Goal: Communication & Community: Answer question/provide support

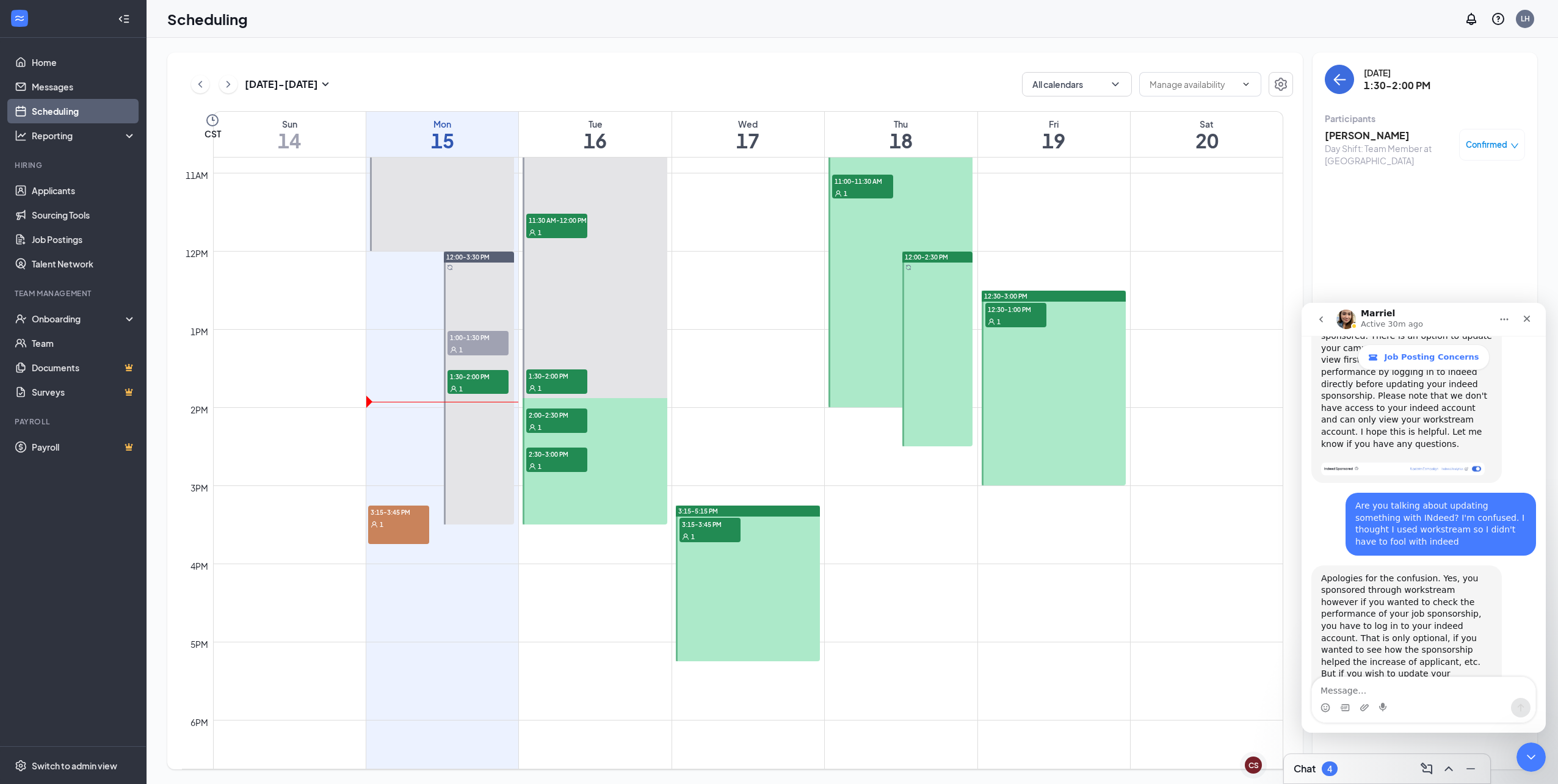
scroll to position [661, 0]
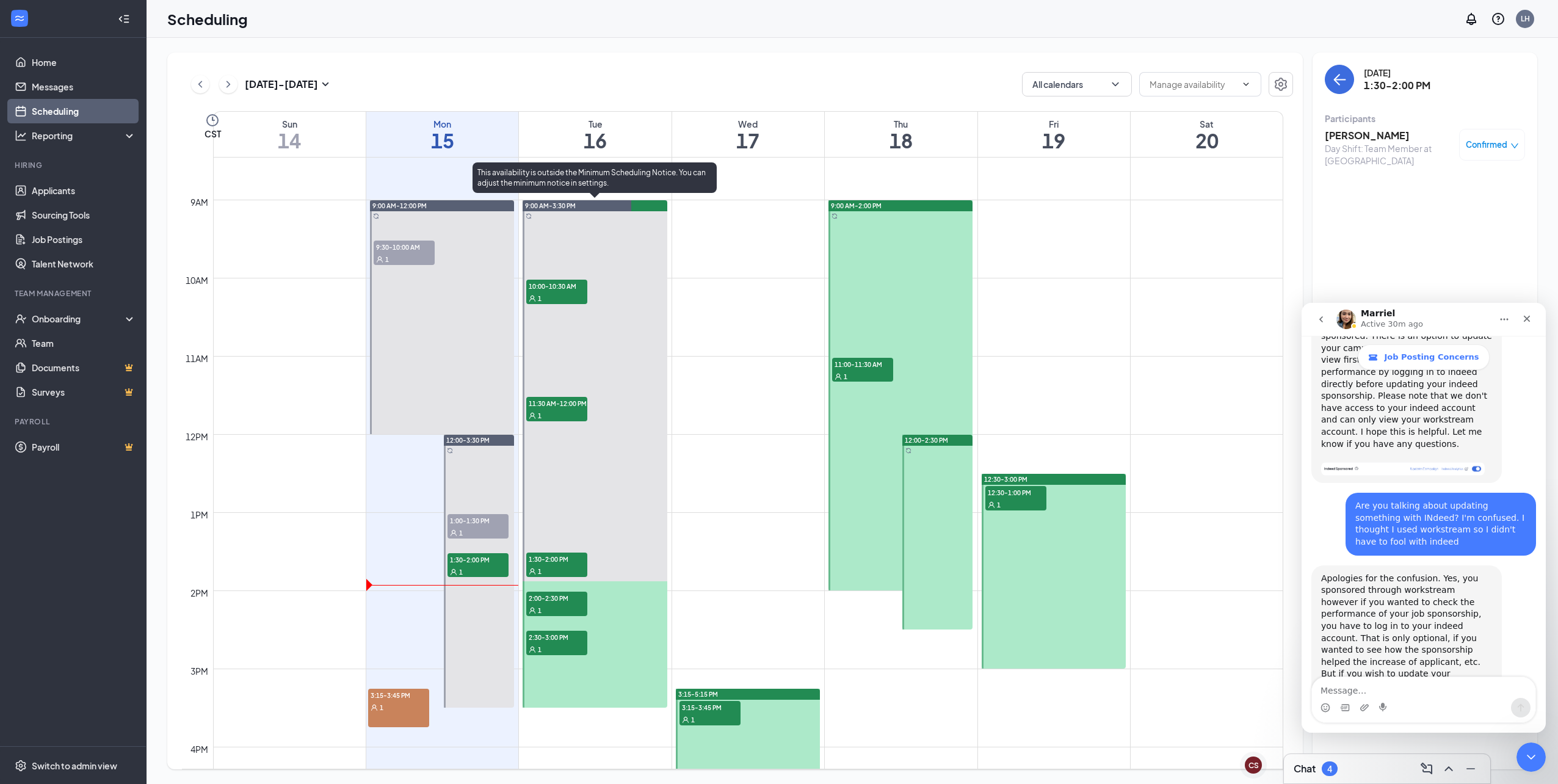
click at [573, 299] on div "1" at bounding box center [557, 298] width 61 height 12
click at [569, 409] on div "1" at bounding box center [557, 415] width 61 height 12
click at [542, 562] on span "1:30-2:00 PM" at bounding box center [557, 559] width 61 height 12
click at [554, 605] on div "1" at bounding box center [557, 610] width 61 height 12
click at [568, 643] on div "1" at bounding box center [557, 649] width 61 height 12
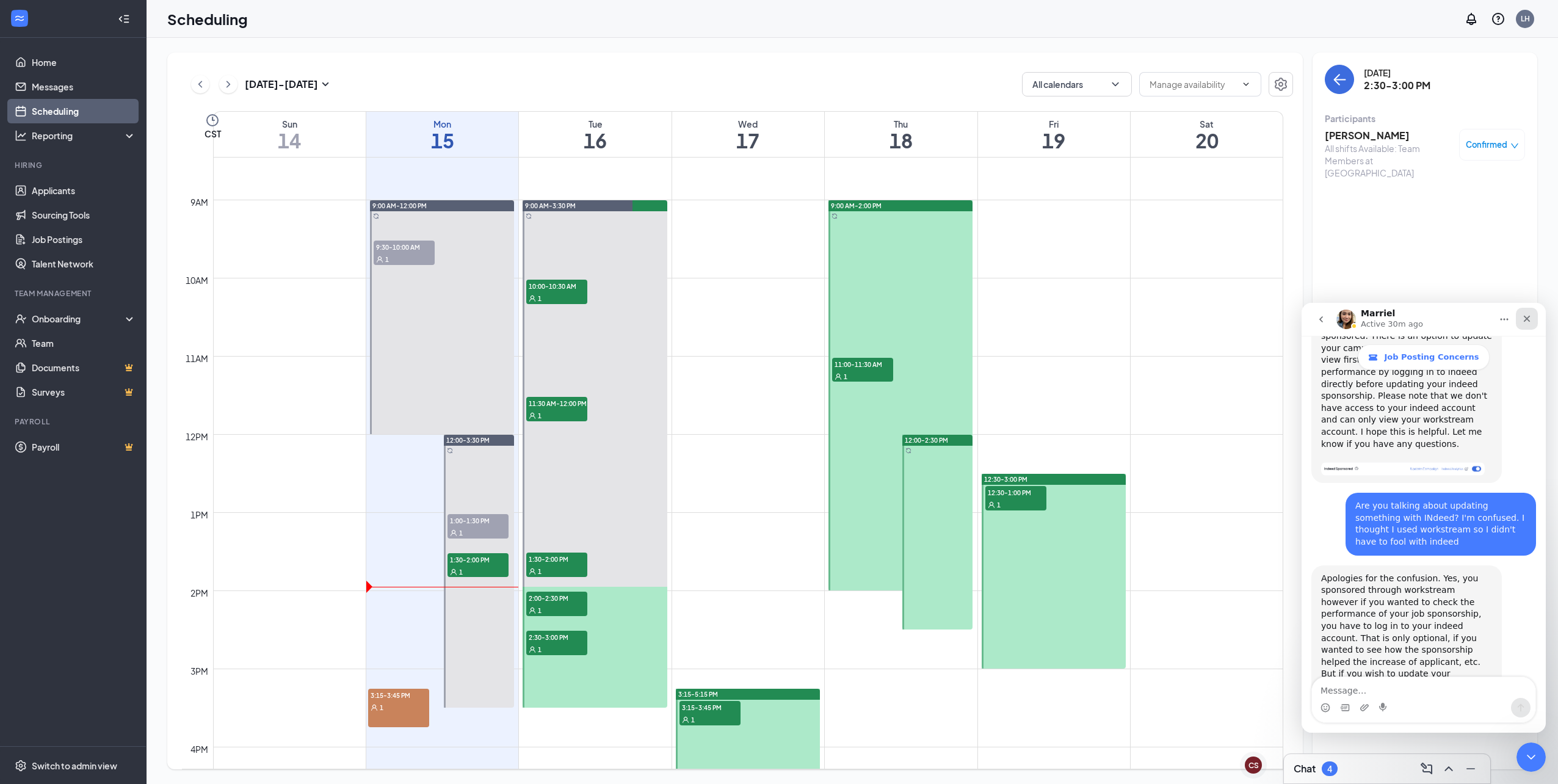
drag, startPoint x: 1529, startPoint y: 318, endPoint x: 2827, endPoint y: 624, distance: 1333.6
click at [1525, 321] on icon "Close" at bounding box center [1527, 318] width 10 height 10
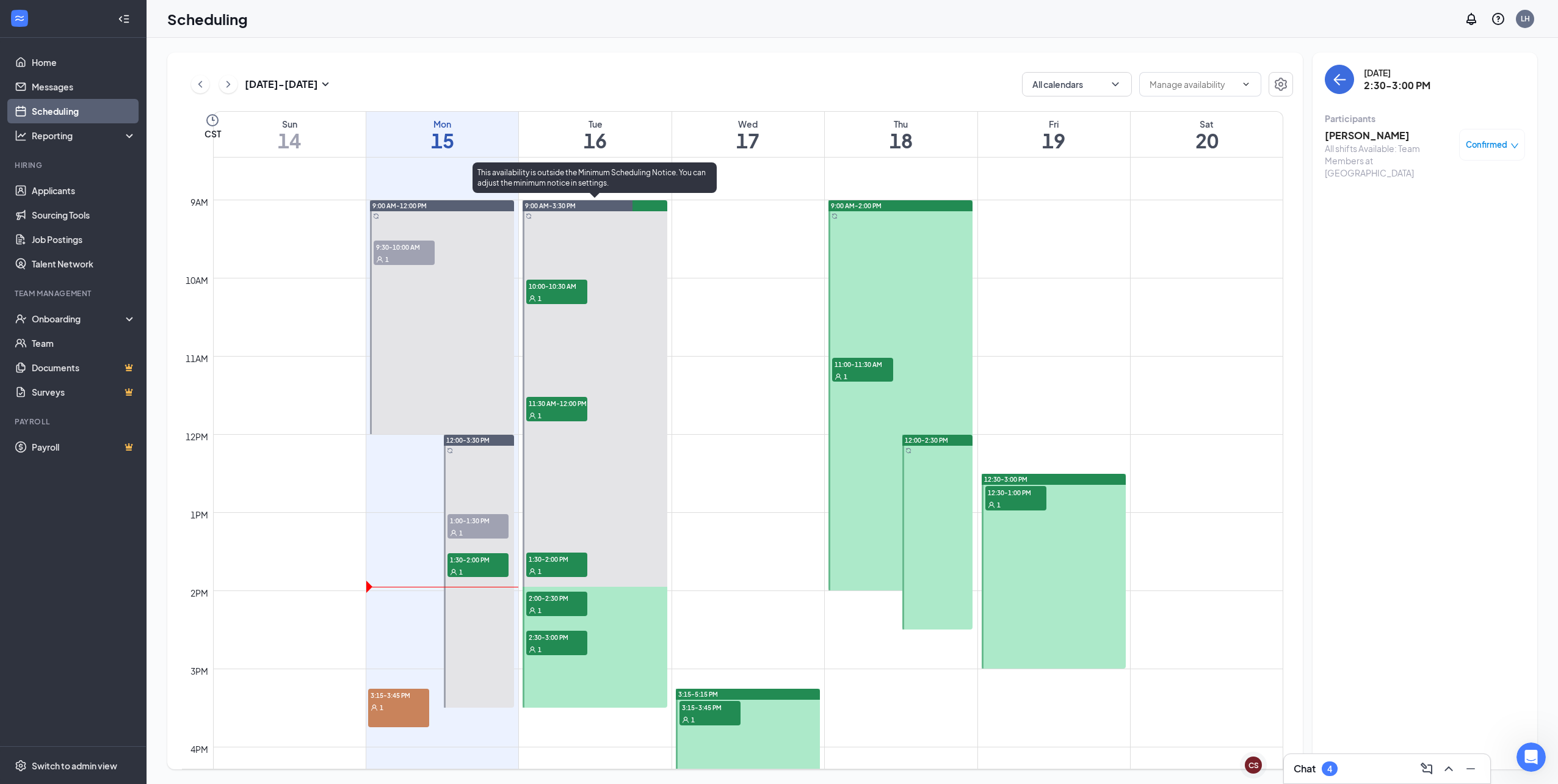
click at [578, 608] on div "1" at bounding box center [557, 610] width 61 height 12
click at [1356, 135] on h3 "[PERSON_NAME]" at bounding box center [1389, 135] width 128 height 13
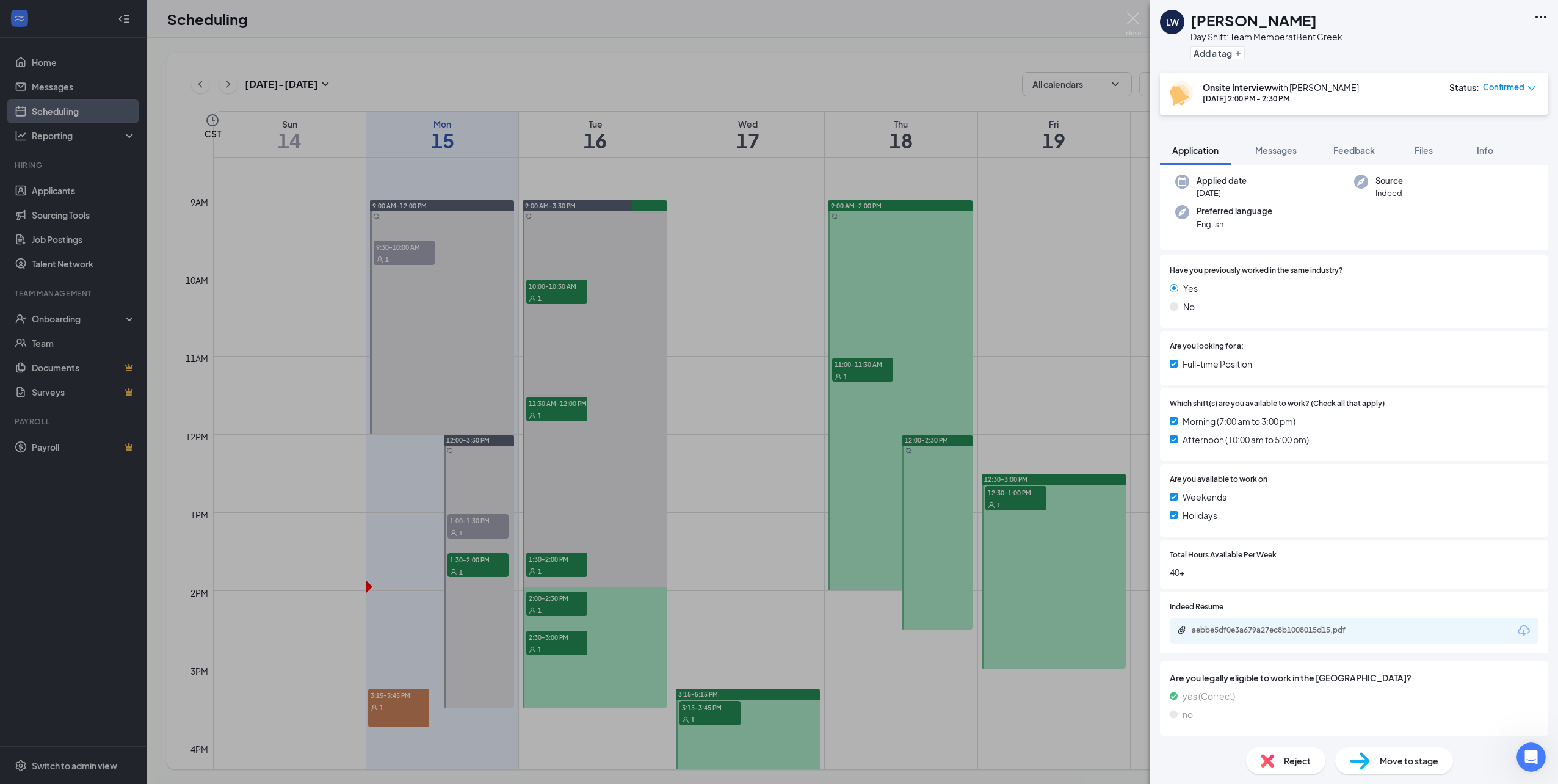
scroll to position [125, 0]
click at [602, 643] on div "[PERSON_NAME][DATE] Shift: Team Member at [GEOGRAPHIC_DATA] Add a tag Onsite In…" at bounding box center [779, 392] width 1558 height 784
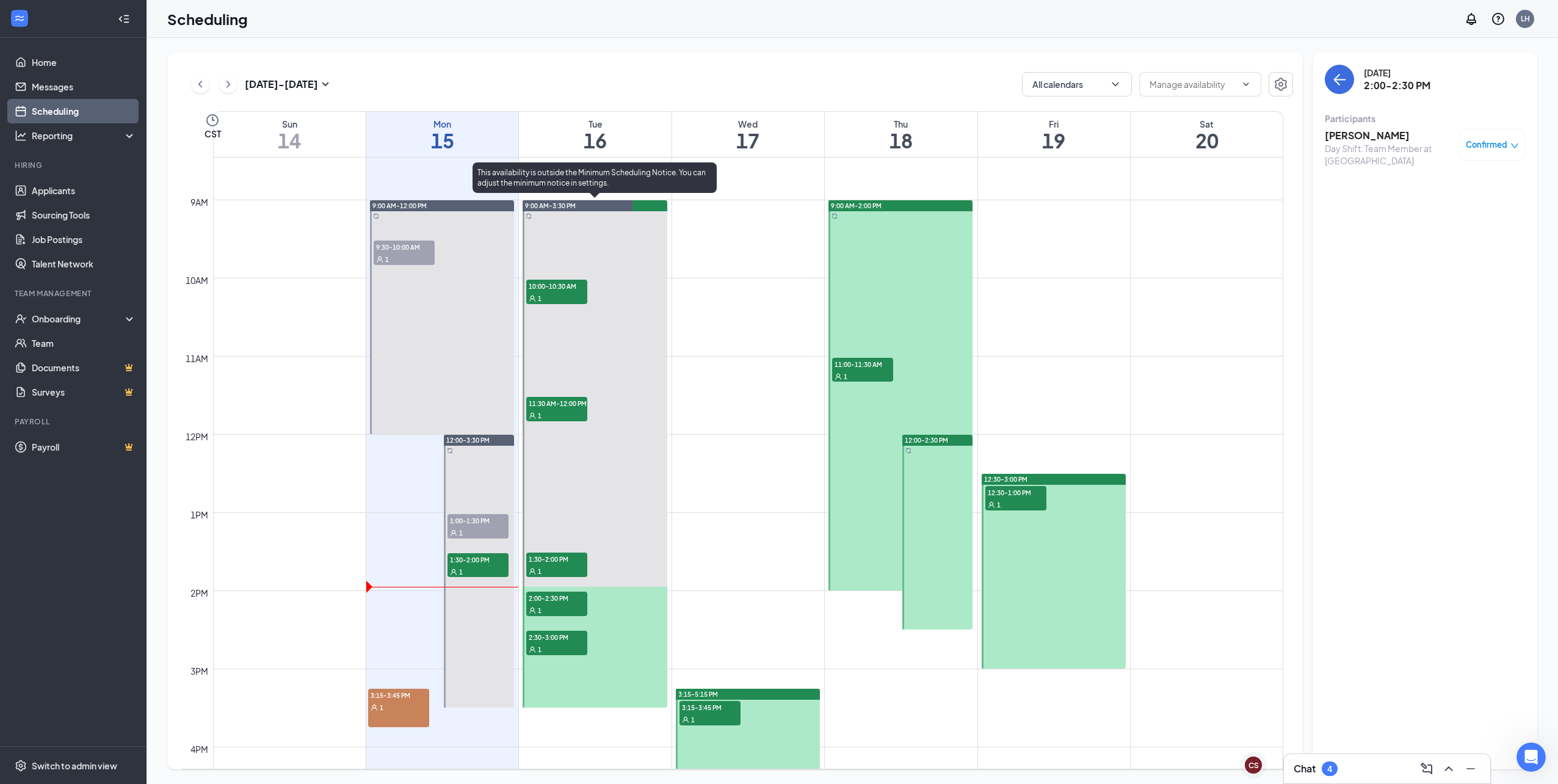
click at [538, 639] on span "2:30-3:00 PM" at bounding box center [557, 637] width 61 height 12
click at [1359, 139] on h3 "[PERSON_NAME]" at bounding box center [1389, 135] width 128 height 13
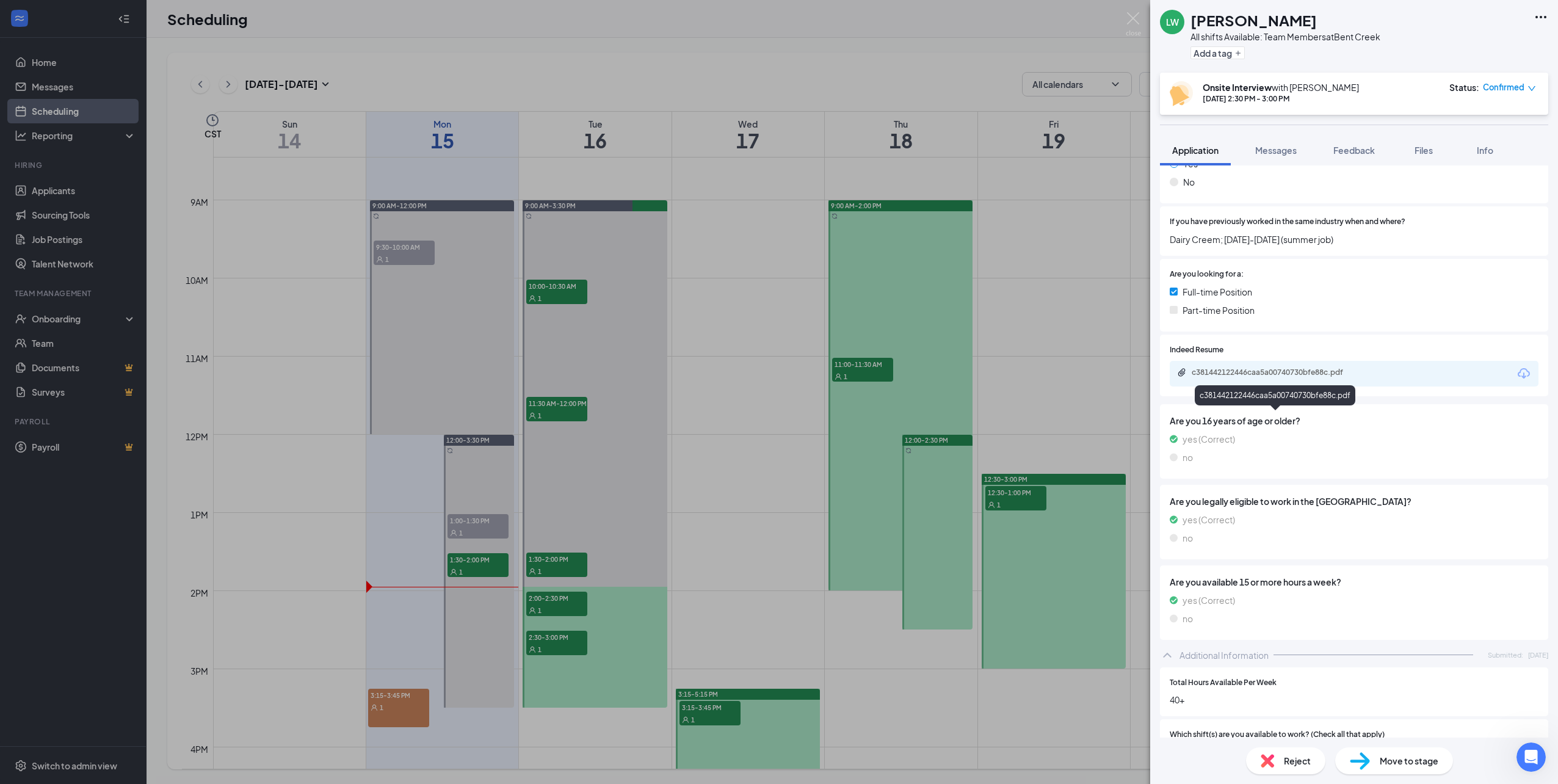
scroll to position [120, 0]
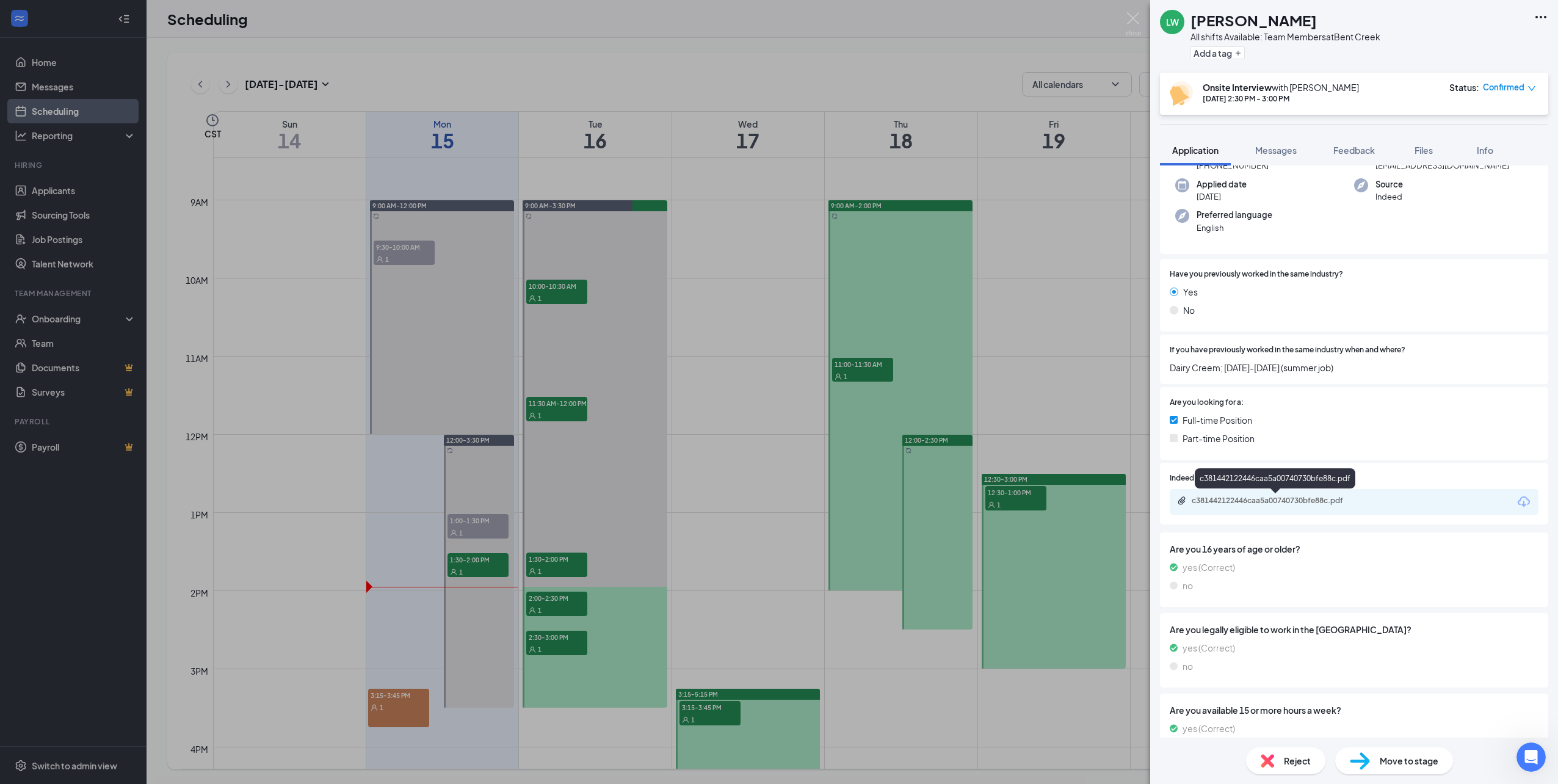
click at [1358, 505] on div "c381442122446caa5a00740730bfe88c.pdf" at bounding box center [1277, 501] width 171 height 10
click at [696, 436] on div "[PERSON_NAME] All shifts Available: Team Members at [GEOGRAPHIC_DATA] Add a tag…" at bounding box center [779, 392] width 1558 height 784
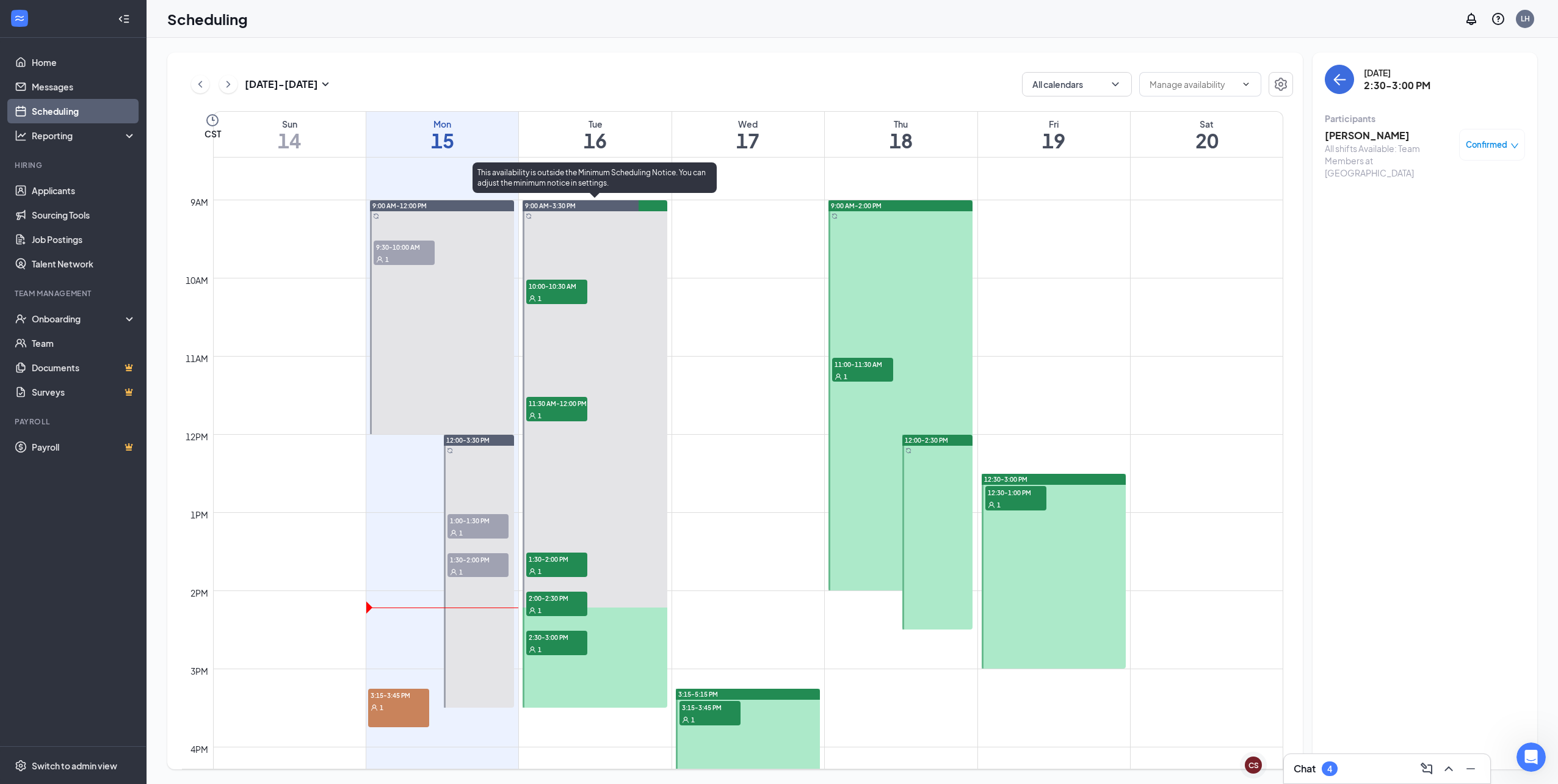
click at [554, 290] on span "10:00-10:30 AM" at bounding box center [557, 286] width 61 height 12
click at [1386, 135] on h3 "[PERSON_NAME]" at bounding box center [1389, 135] width 128 height 13
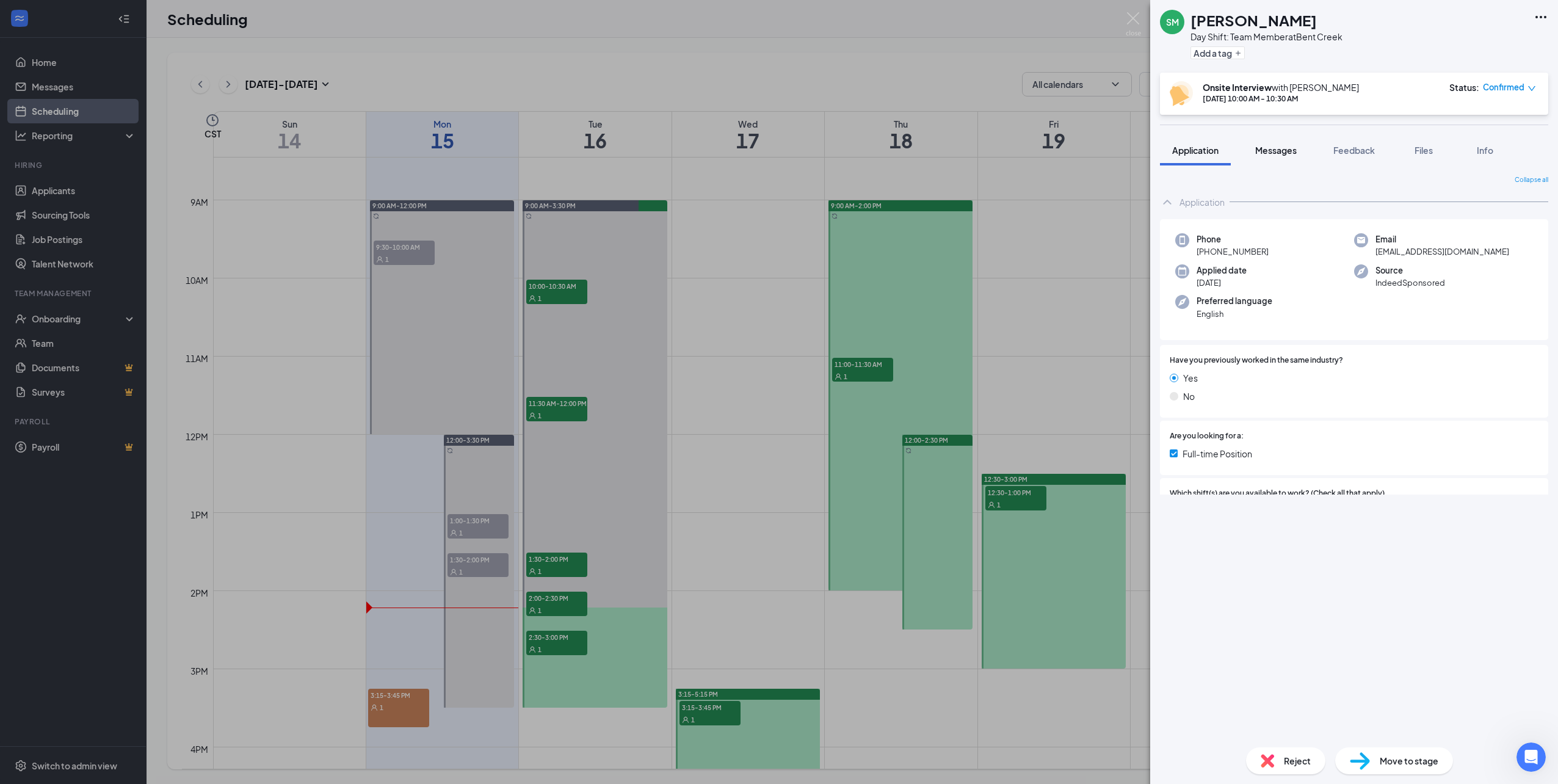
click at [1271, 142] on button "Messages" at bounding box center [1275, 150] width 66 height 30
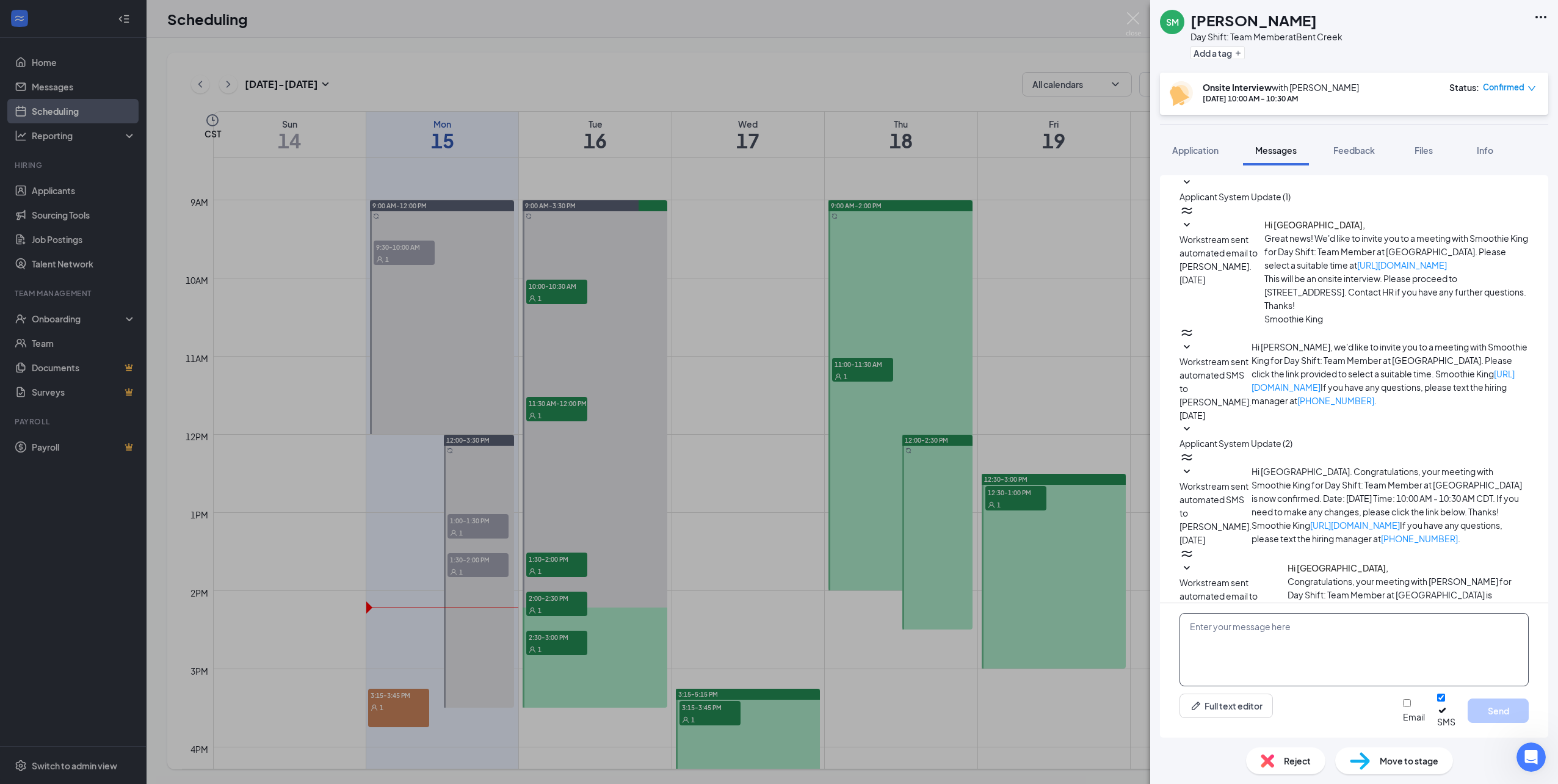
click at [1297, 648] on textarea at bounding box center [1354, 650] width 349 height 73
drag, startPoint x: 1362, startPoint y: 663, endPoint x: 1107, endPoint y: 601, distance: 262.4
click at [1107, 601] on div "SM [PERSON_NAME] Day Shift: Team Member at [GEOGRAPHIC_DATA] Add a tag Onsite I…" at bounding box center [779, 392] width 1558 height 784
type textarea "Hi this is Smoothie King. We just wanted to confirm your interview [DATE] at 10…"
click at [1501, 708] on button "Send" at bounding box center [1498, 710] width 61 height 24
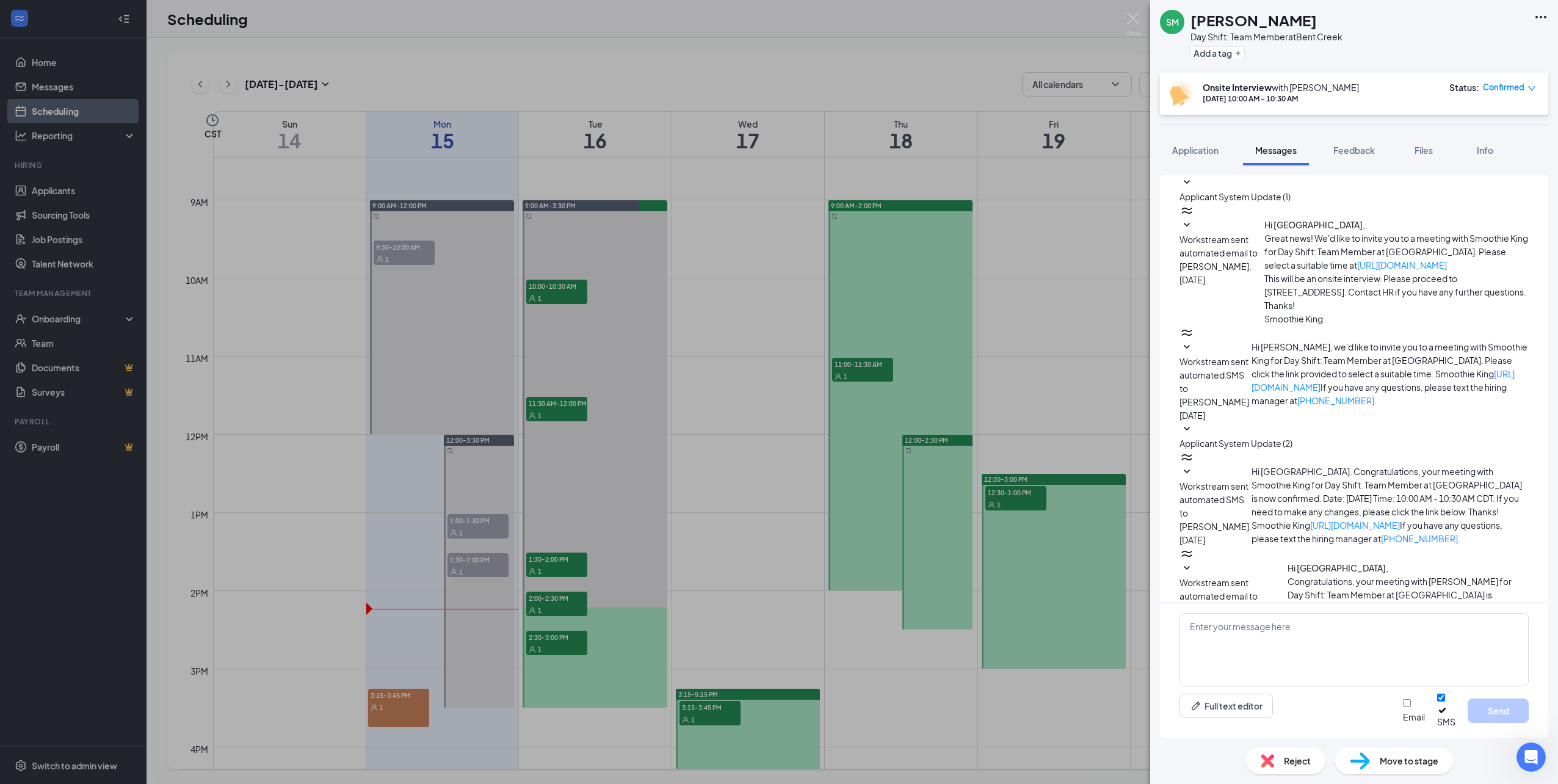
click at [539, 408] on div "SM [PERSON_NAME] Day Shift: Team Member at [GEOGRAPHIC_DATA] Add a tag Onsite I…" at bounding box center [779, 392] width 1558 height 784
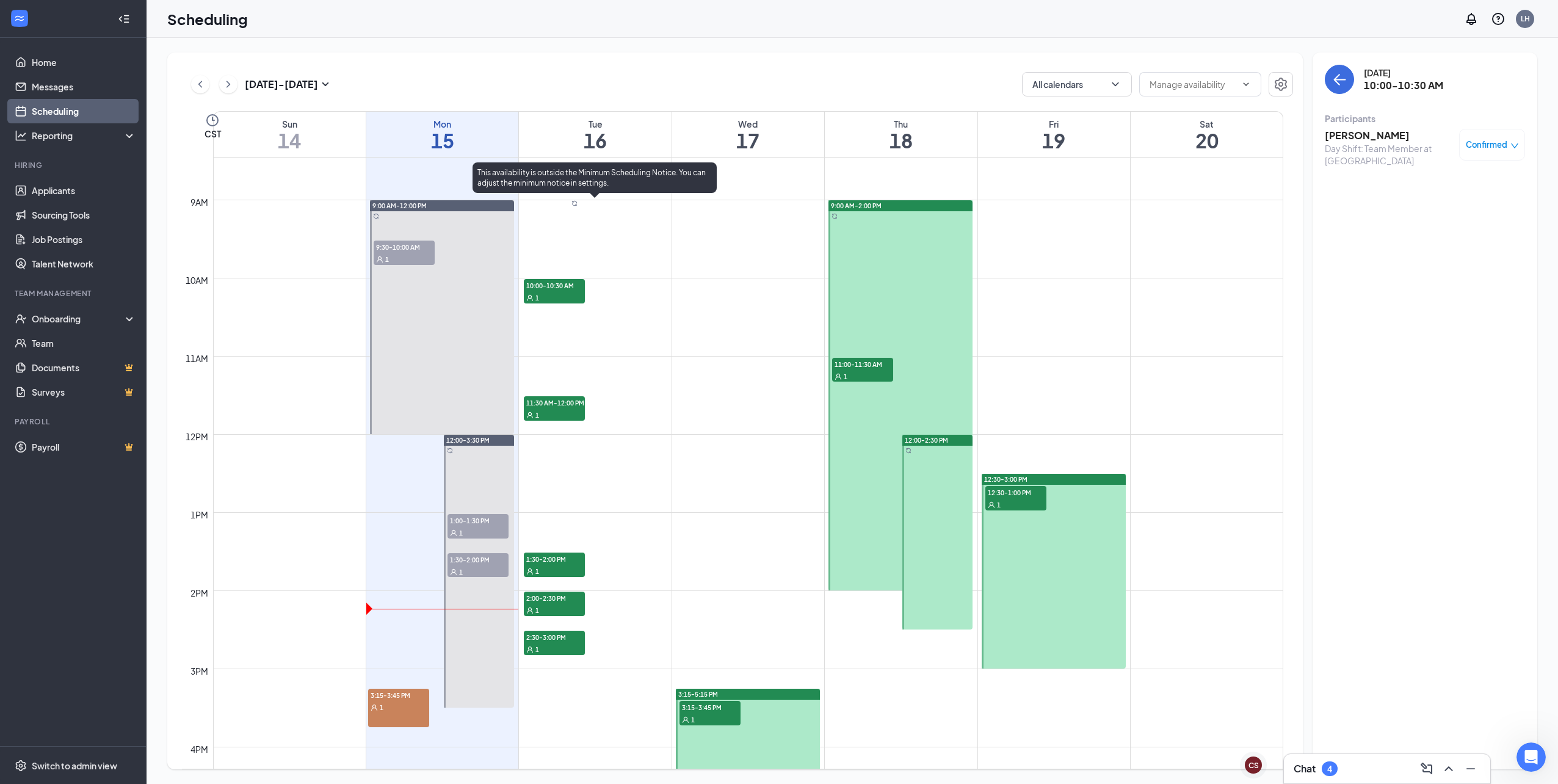
click at [545, 410] on div "1" at bounding box center [554, 415] width 61 height 12
click at [1364, 133] on h3 "[PERSON_NAME]" at bounding box center [1389, 135] width 128 height 13
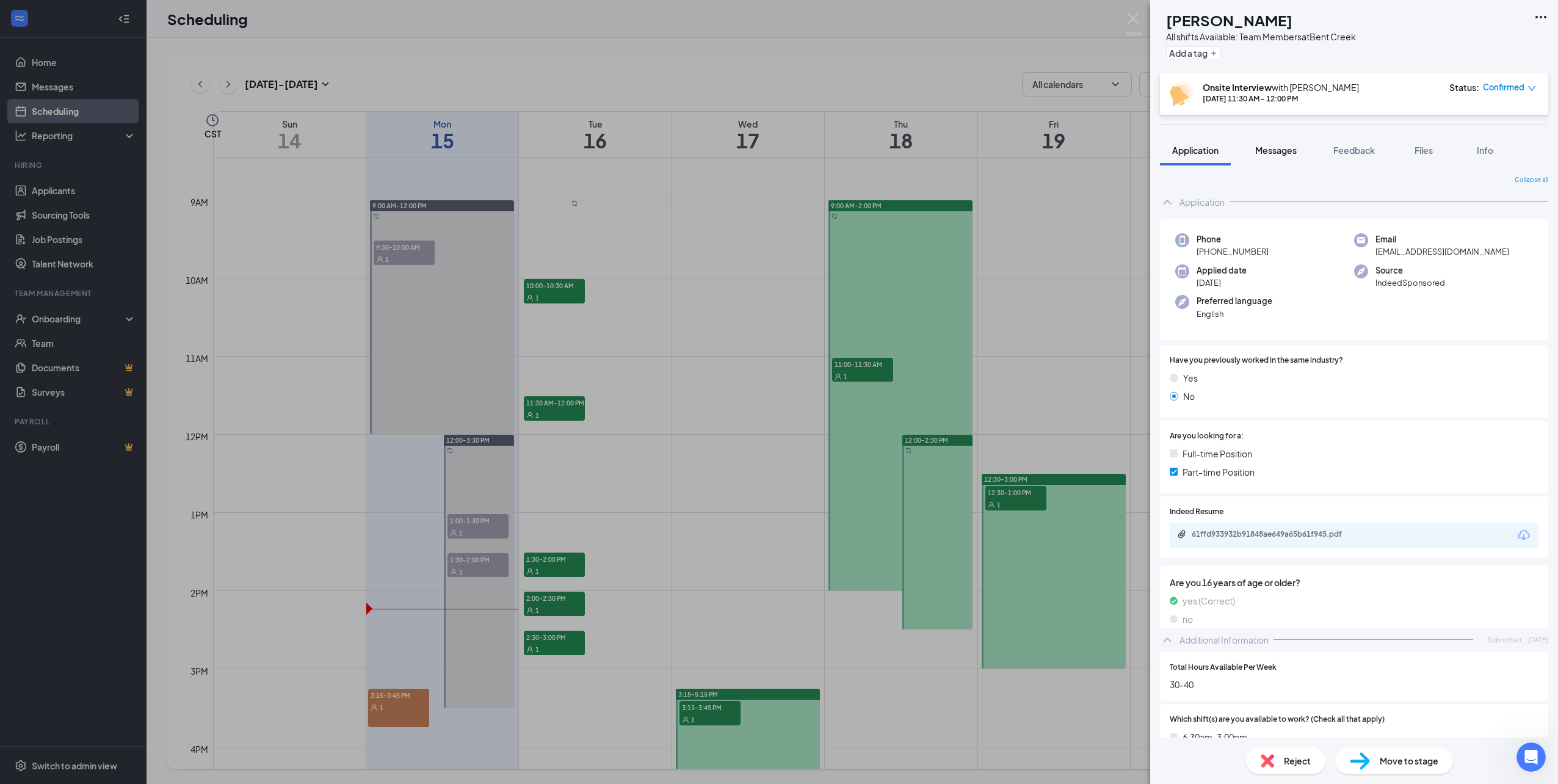
click at [1288, 152] on span "Messages" at bounding box center [1275, 150] width 41 height 11
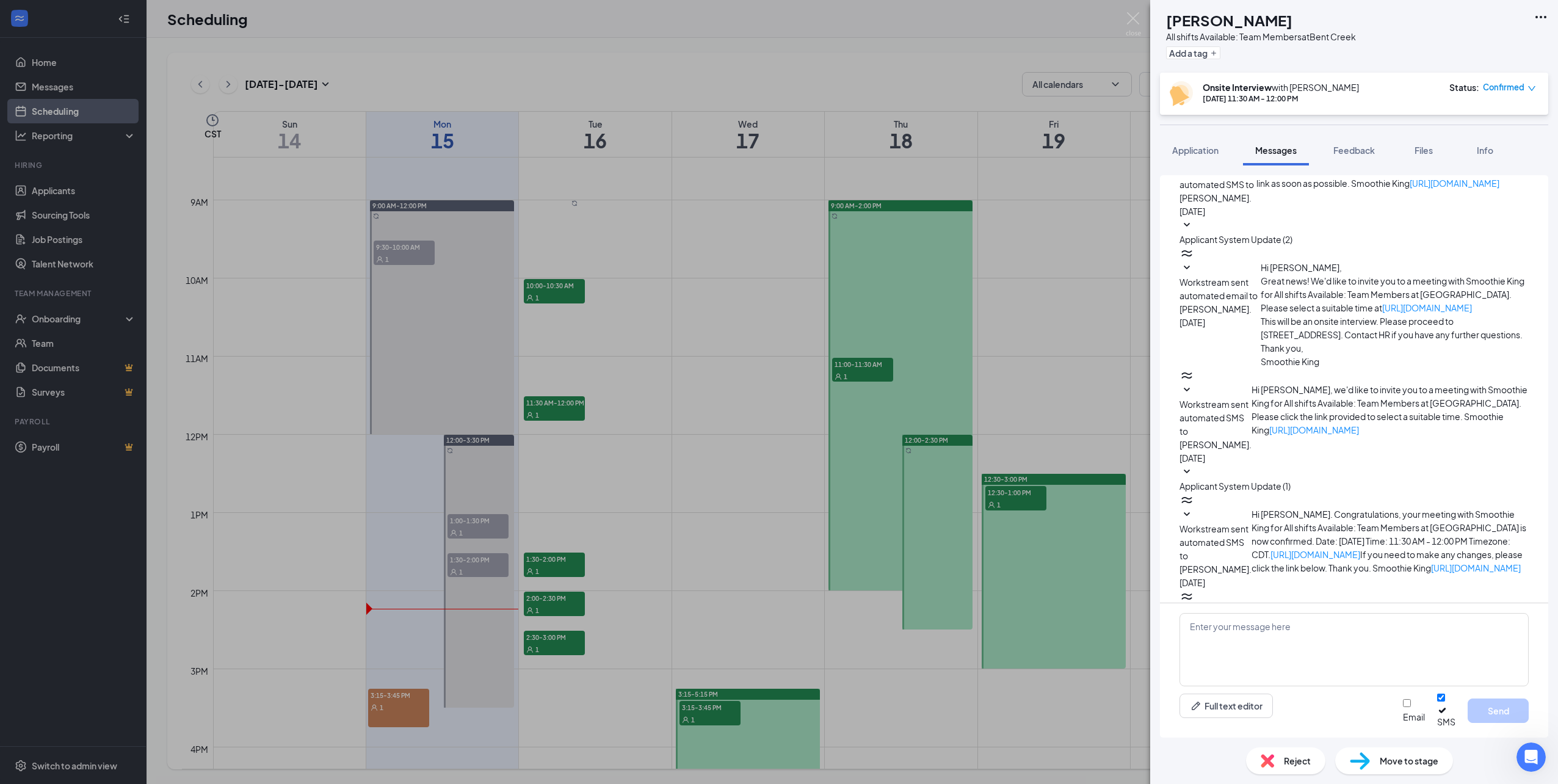
scroll to position [75, 0]
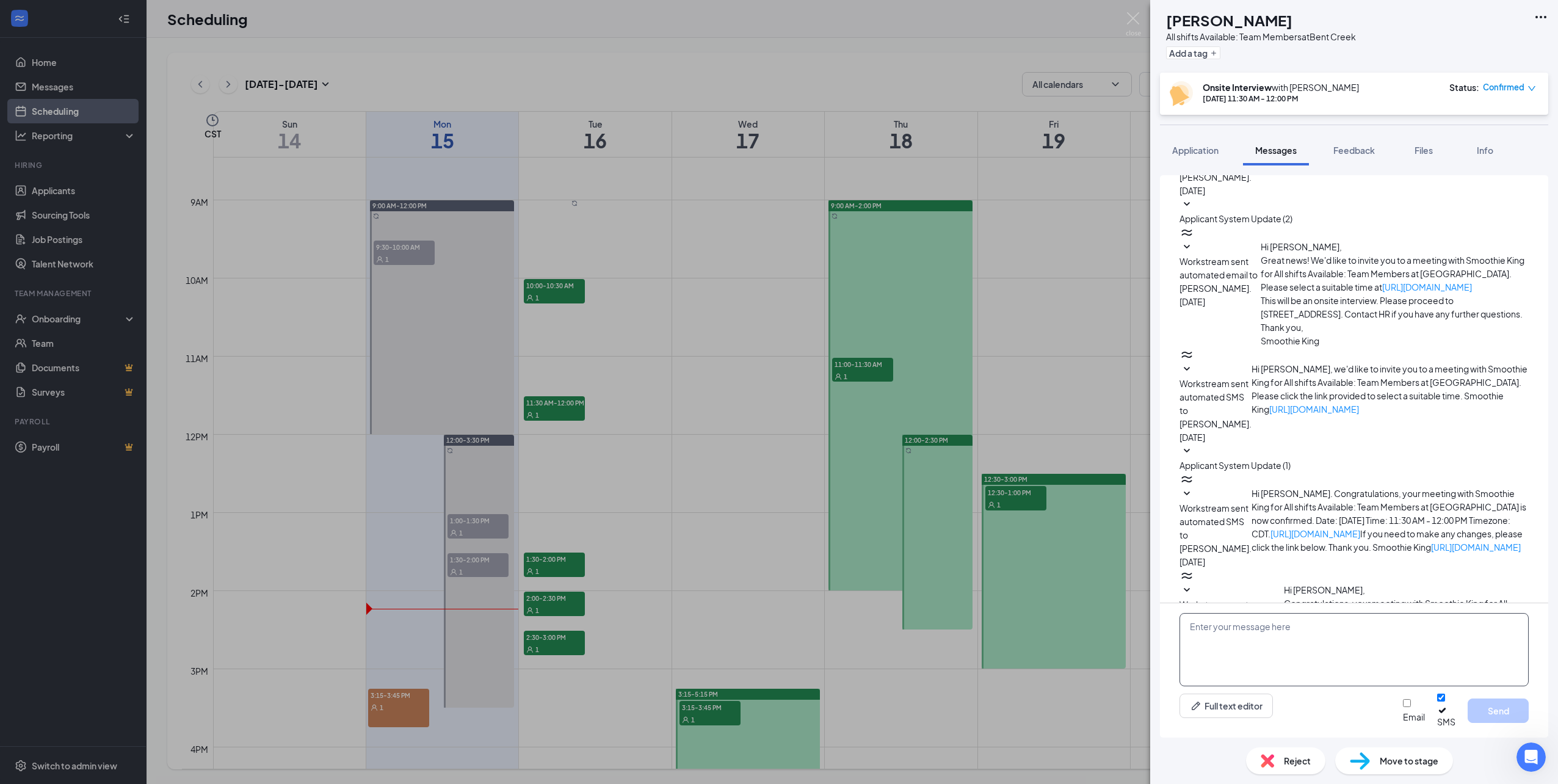
drag, startPoint x: 1289, startPoint y: 637, endPoint x: 1247, endPoint y: 666, distance: 51.0
paste textarea "Hi this is Smoothie King. We just wanted to confirm your interview [DATE] at 10…"
click at [1193, 652] on textarea "Hi this is Smoothie King. We just wanted to confirm your interview [DATE] at 10…" at bounding box center [1354, 650] width 349 height 73
type textarea "Hi this is Smoothie King. We just wanted to confirm your interview [DATE] at 11…"
click at [1505, 711] on button "Send" at bounding box center [1498, 710] width 61 height 24
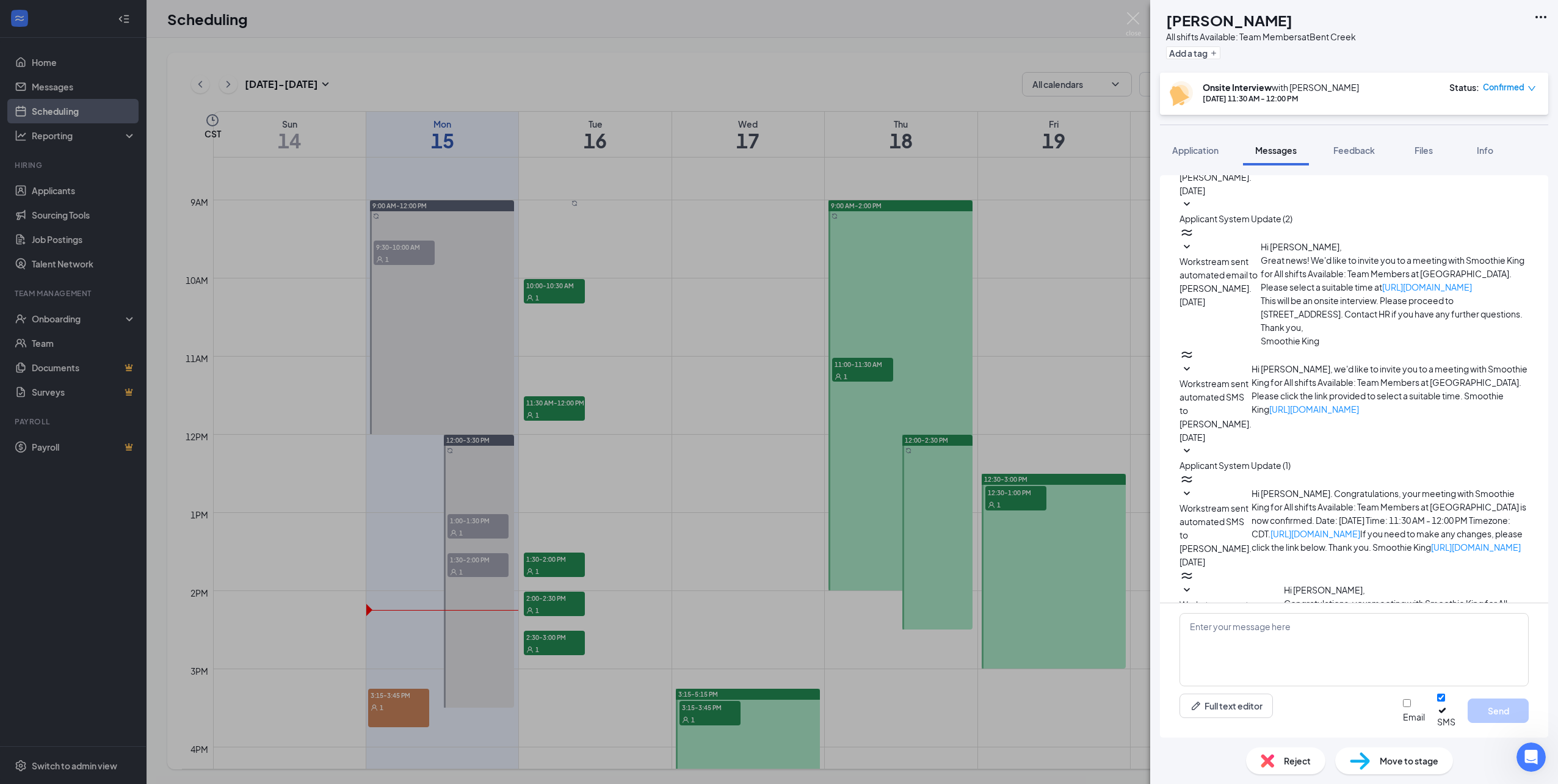
scroll to position [133, 0]
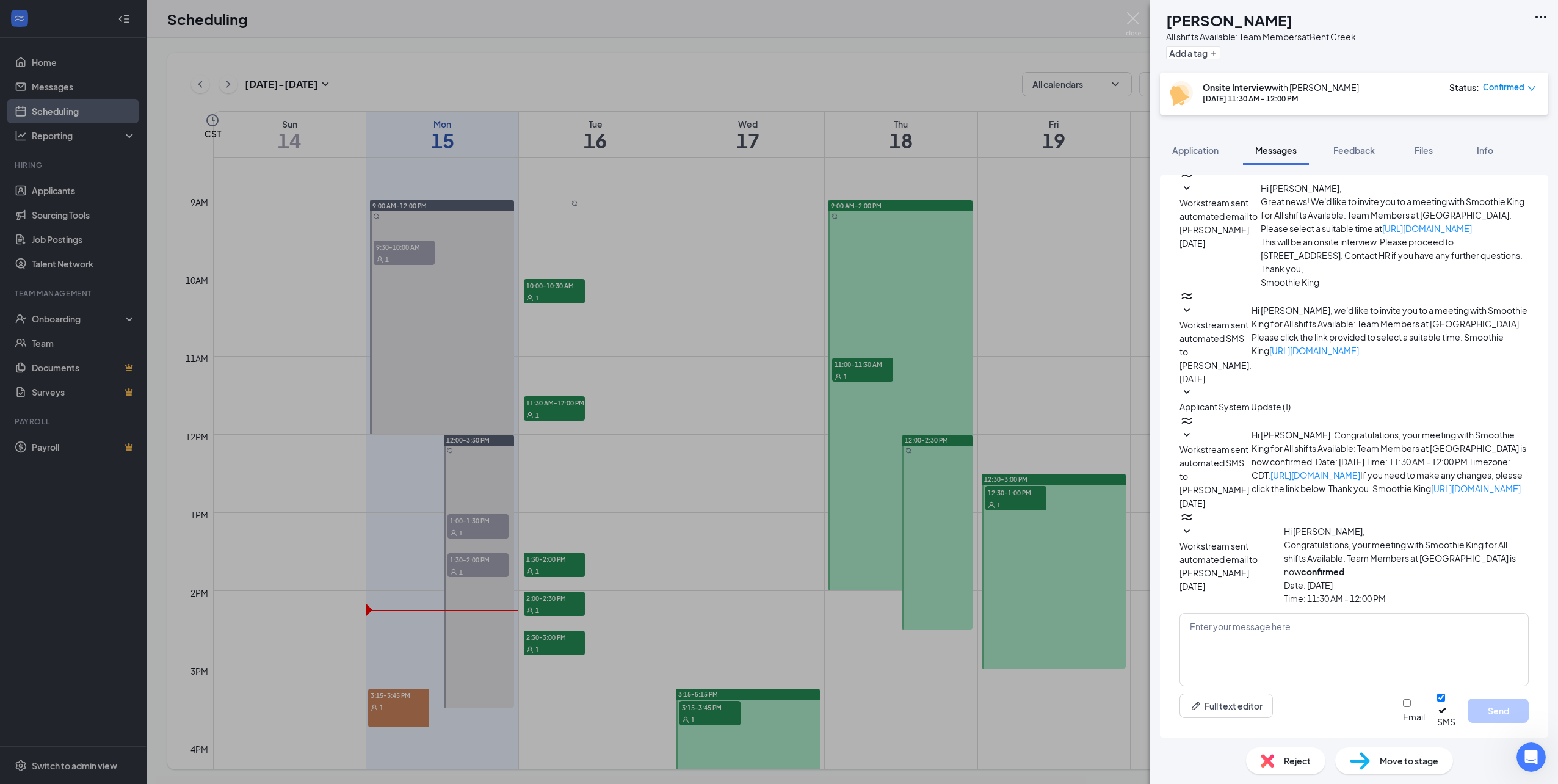
click at [721, 596] on div "[PERSON_NAME] All shifts Available: Team Members at [GEOGRAPHIC_DATA] Add a tag…" at bounding box center [779, 392] width 1558 height 784
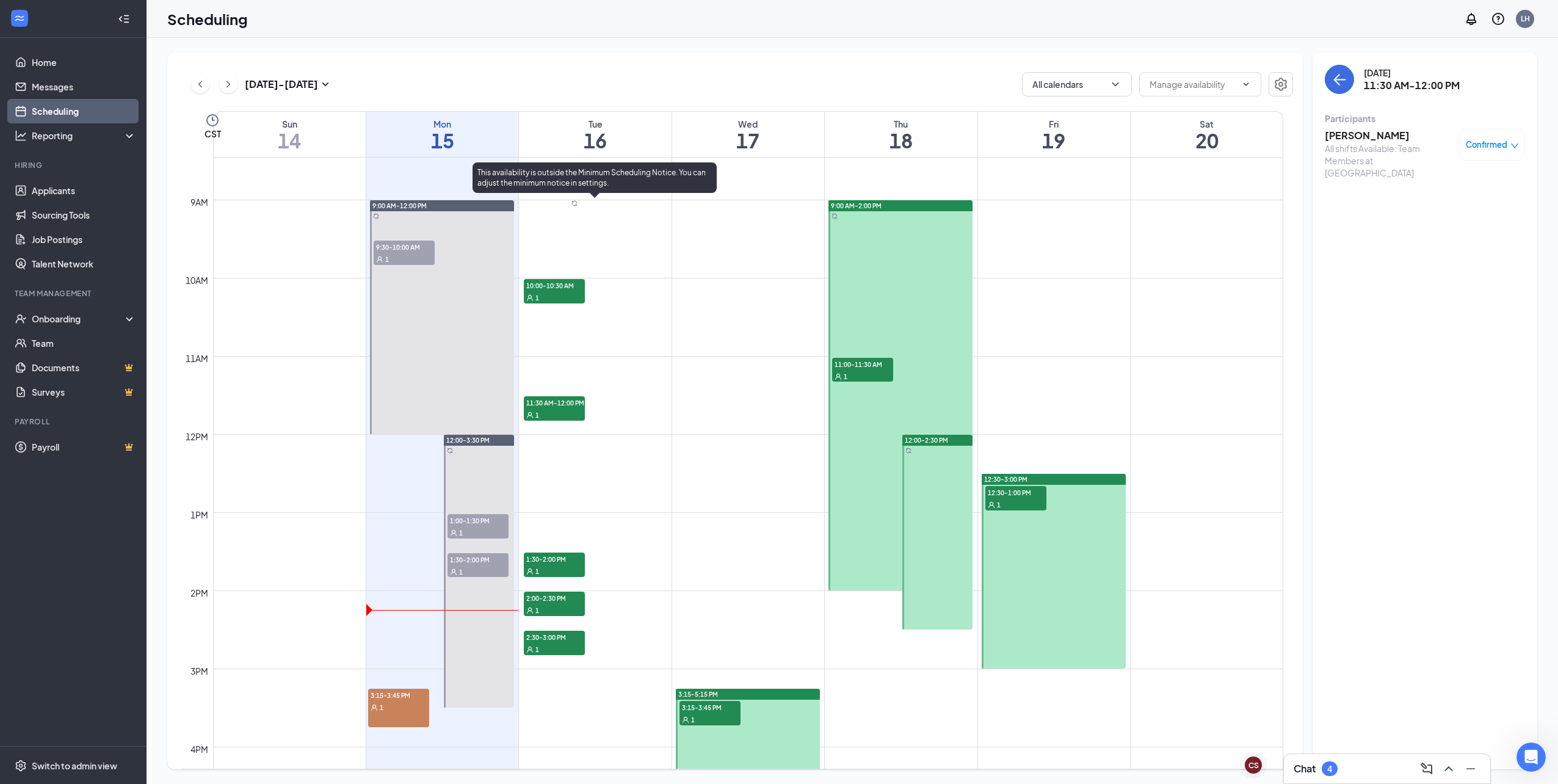
click at [548, 567] on div "1" at bounding box center [554, 571] width 61 height 12
click at [1376, 127] on div "[PERSON_NAME] All shifts Available: Team Members at [GEOGRAPHIC_DATA] Confirmed" at bounding box center [1425, 153] width 200 height 58
click at [1361, 139] on h3 "[PERSON_NAME]" at bounding box center [1389, 135] width 128 height 13
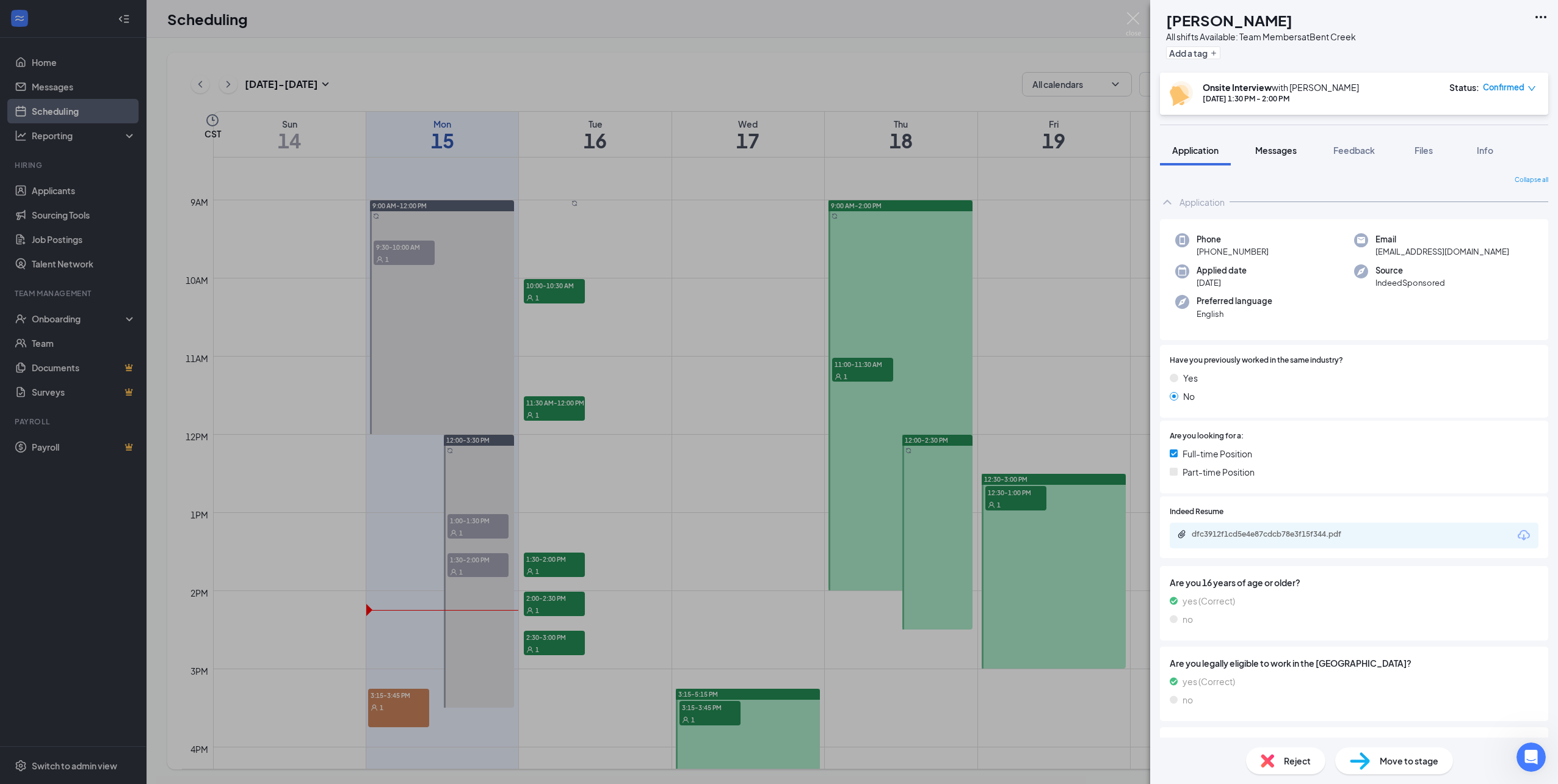
click at [1296, 151] on span "Messages" at bounding box center [1275, 150] width 41 height 11
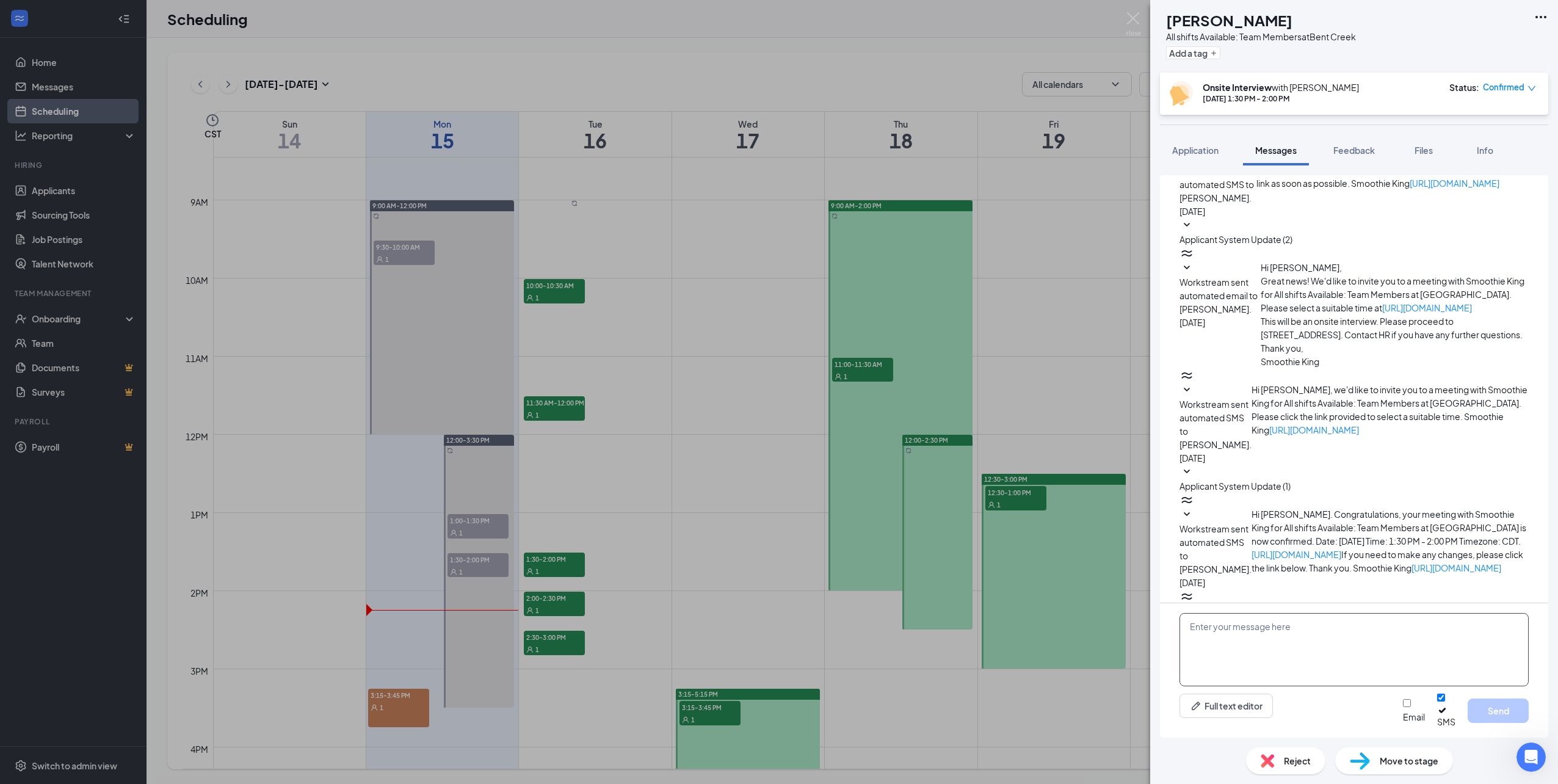
scroll to position [75, 0]
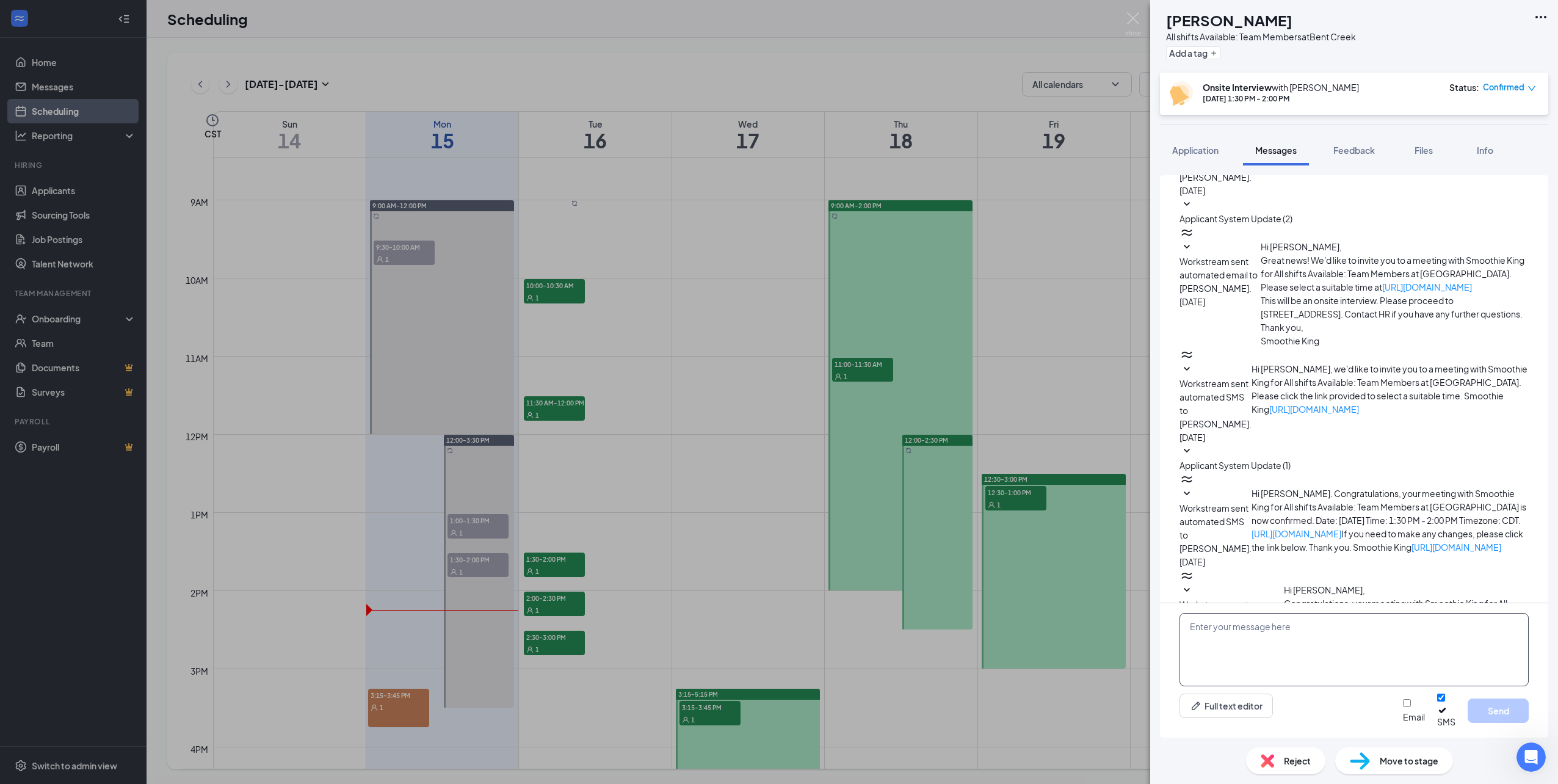
paste textarea "Hi this is Smoothie King. We just wanted to confirm your interview [DATE] at 10…"
click at [1198, 652] on textarea "Hi this is Smoothie King. We just wanted to confirm your interview [DATE] at 10…" at bounding box center [1354, 650] width 349 height 73
type textarea "Hi this is Smoothie King. We just wanted to confirm your interview [DATE] at 1:…"
click at [1485, 704] on button "Send" at bounding box center [1498, 710] width 61 height 24
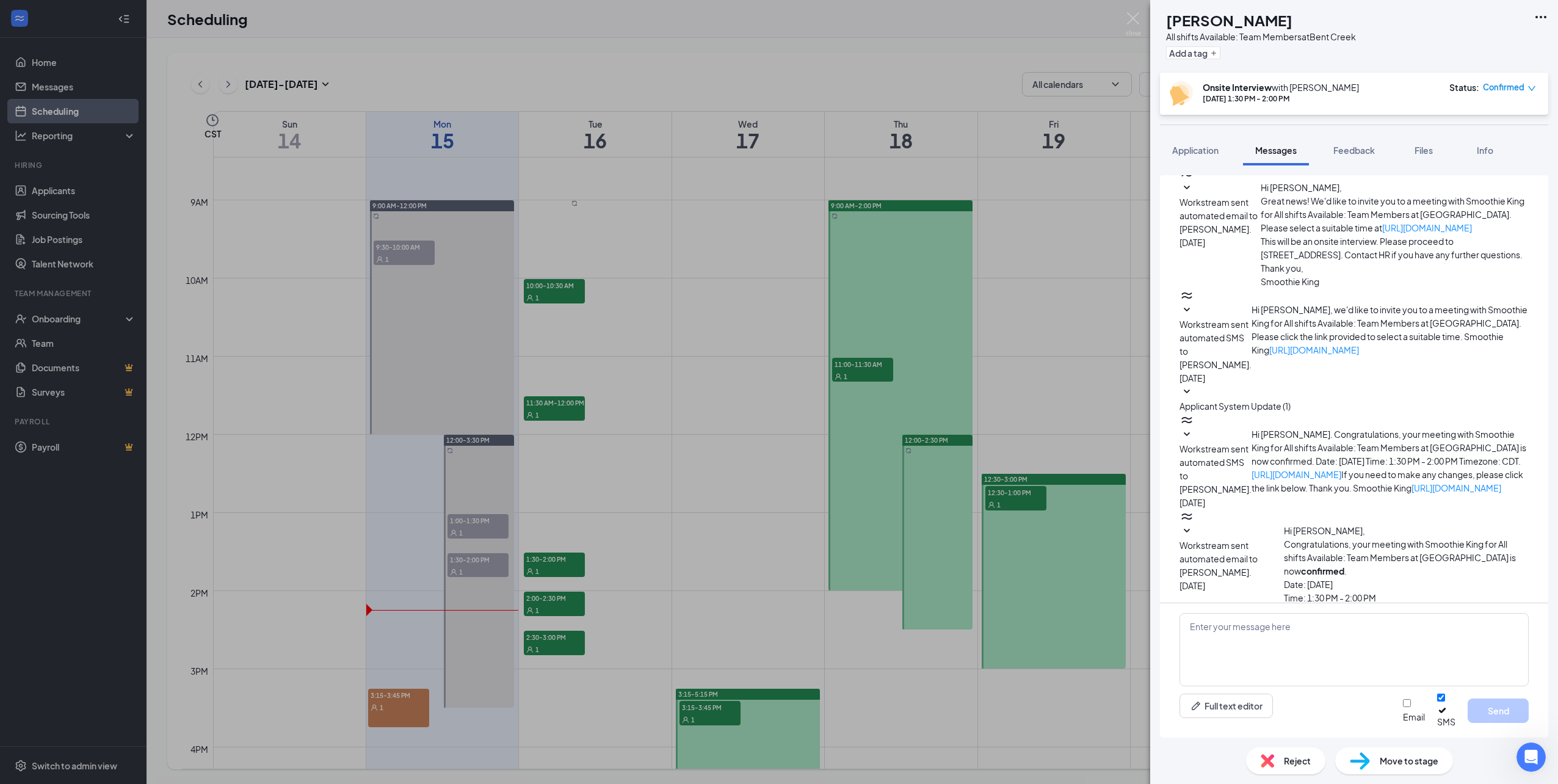
scroll to position [179, 0]
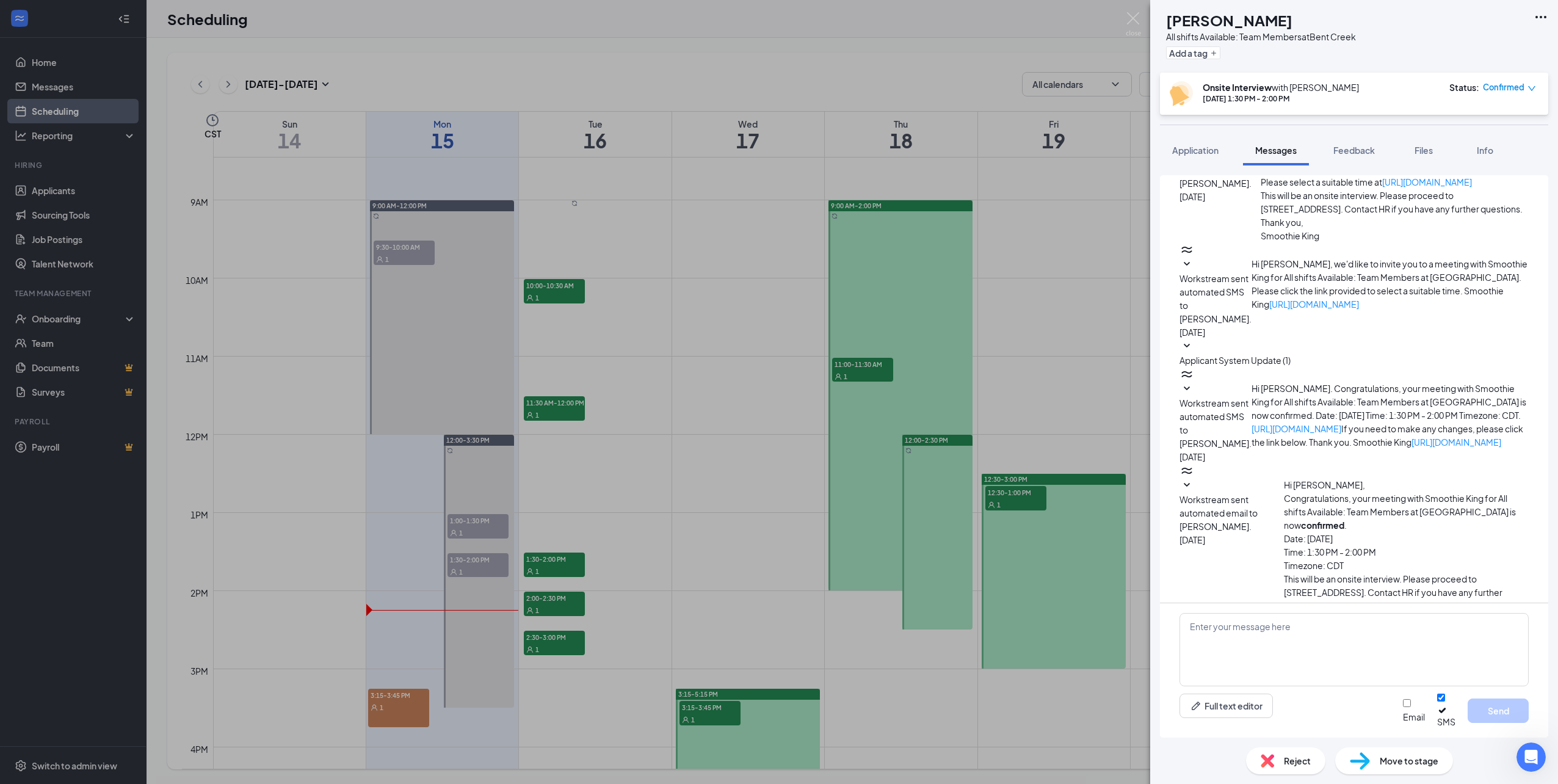
click at [734, 484] on div "WT [PERSON_NAME] All shifts Available: Team Members at [GEOGRAPHIC_DATA] Add a …" at bounding box center [779, 392] width 1558 height 784
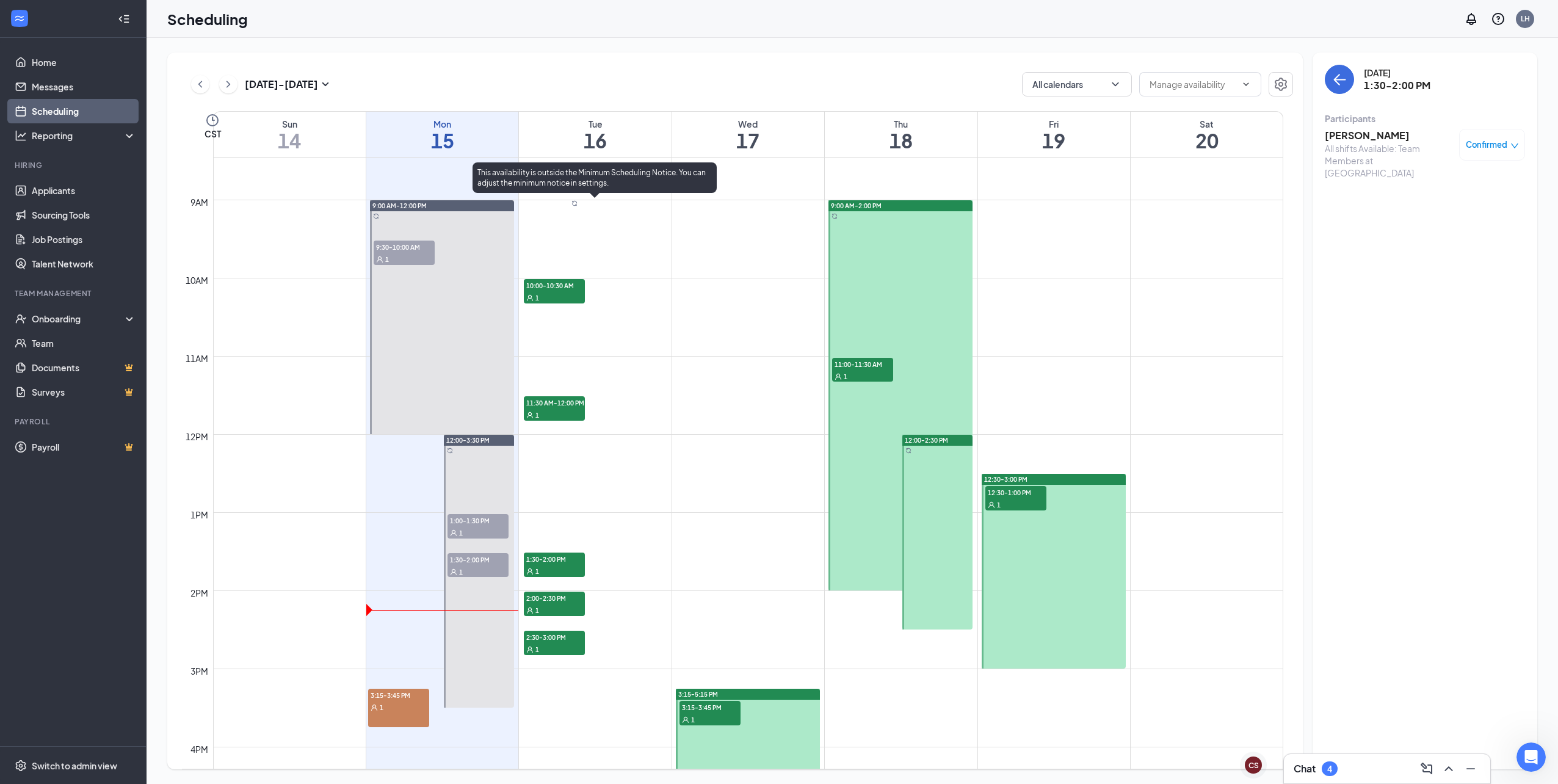
click at [550, 606] on div "1" at bounding box center [554, 610] width 61 height 12
click at [1341, 137] on h3 "[PERSON_NAME]" at bounding box center [1389, 135] width 128 height 13
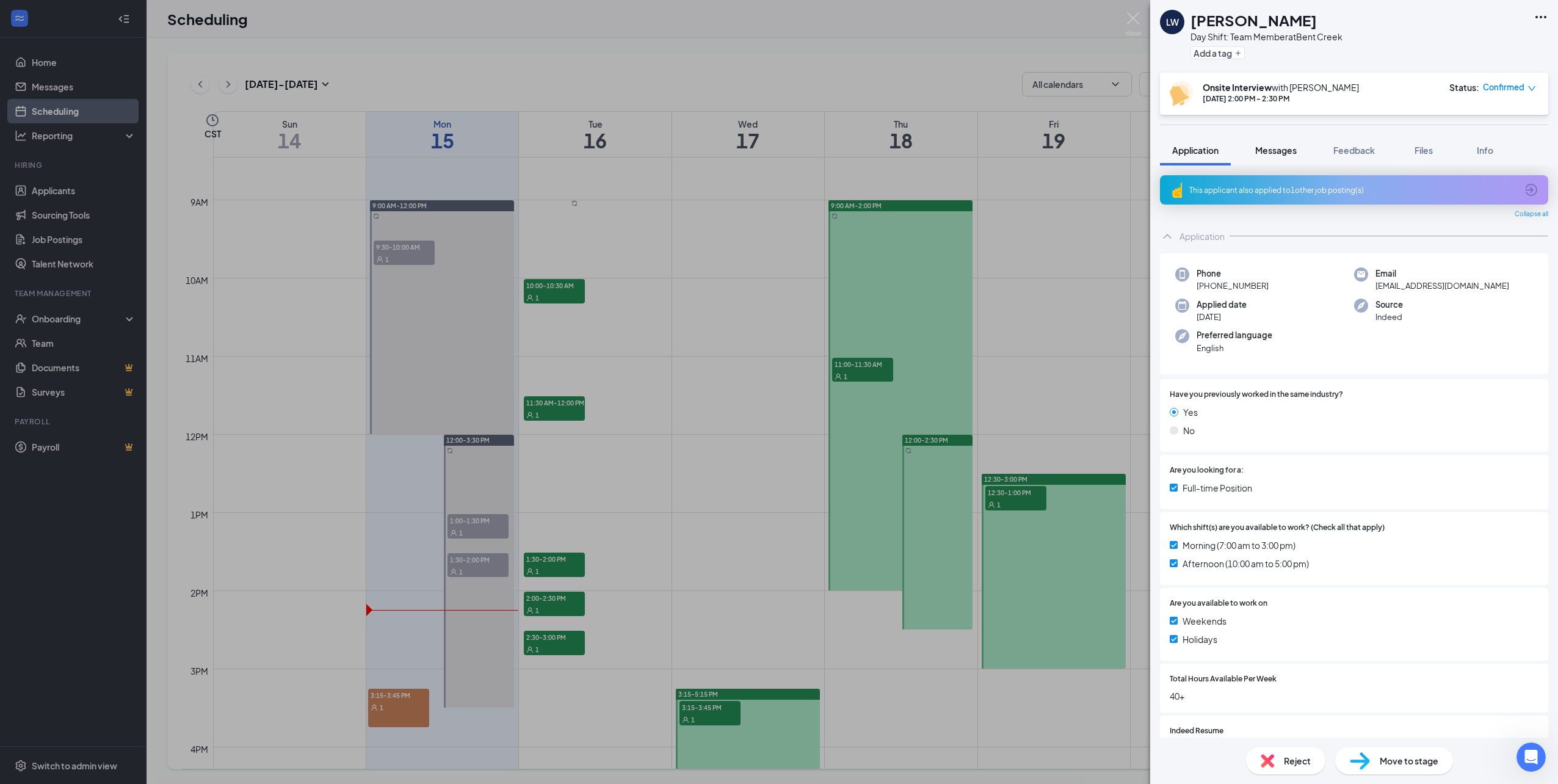
click at [1277, 158] on button "Messages" at bounding box center [1275, 150] width 66 height 30
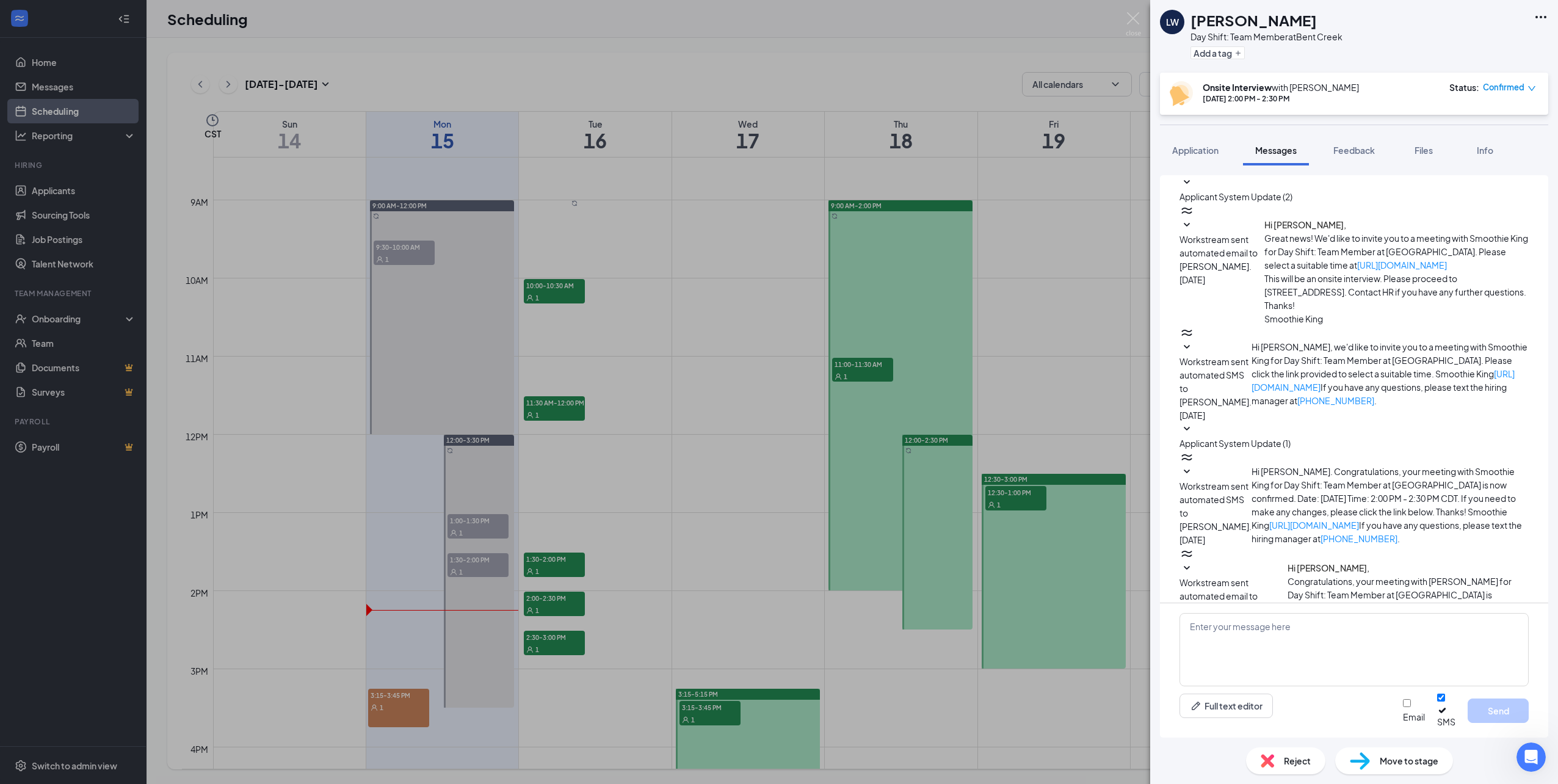
click at [600, 693] on div "[PERSON_NAME][DATE] Shift: Team Member at [GEOGRAPHIC_DATA] Add a tag Onsite In…" at bounding box center [779, 392] width 1558 height 784
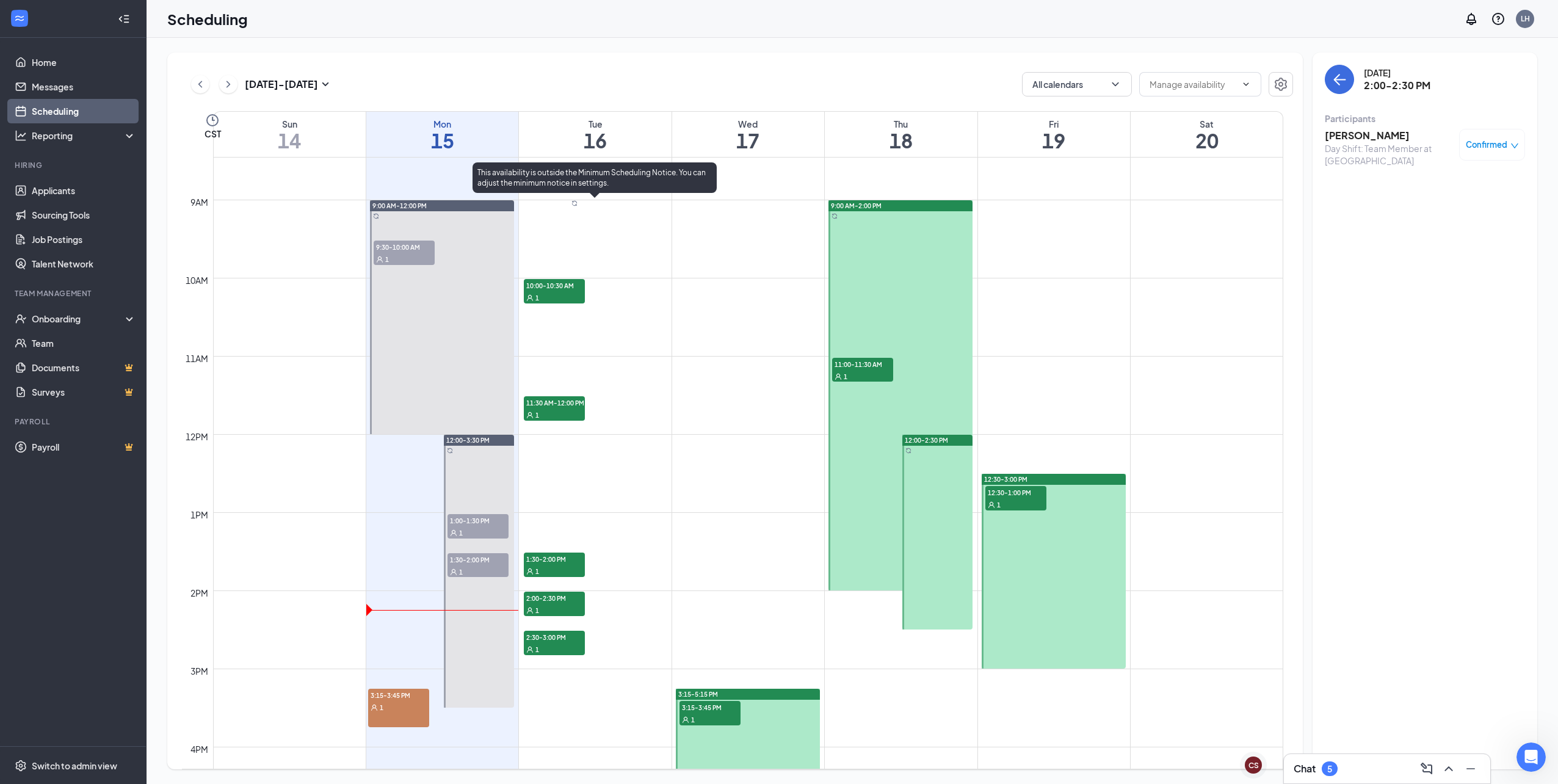
click at [564, 644] on div "1" at bounding box center [554, 649] width 61 height 12
click at [1332, 137] on h3 "[PERSON_NAME]" at bounding box center [1389, 135] width 128 height 13
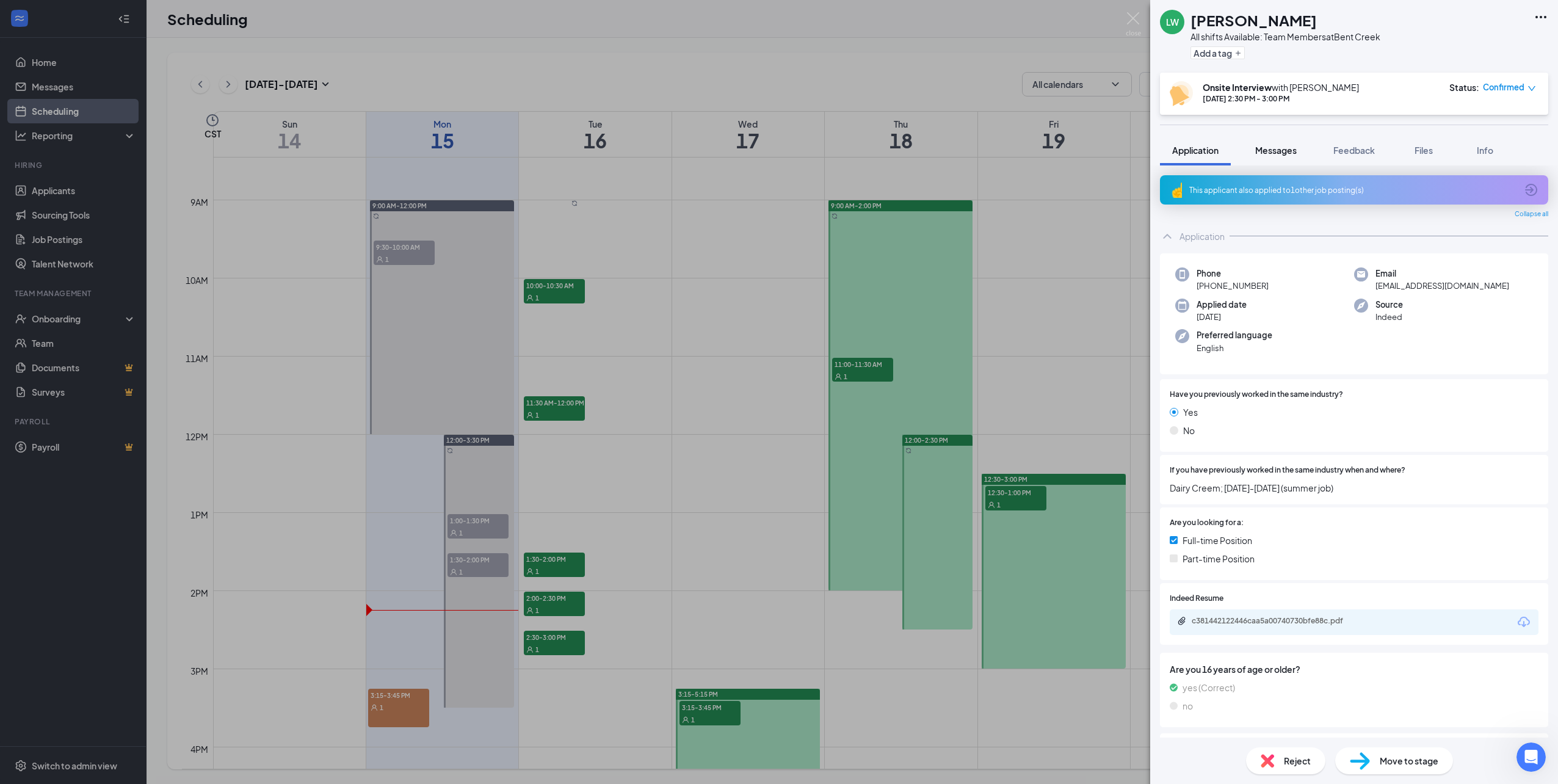
click at [1272, 155] on span "Messages" at bounding box center [1275, 150] width 41 height 11
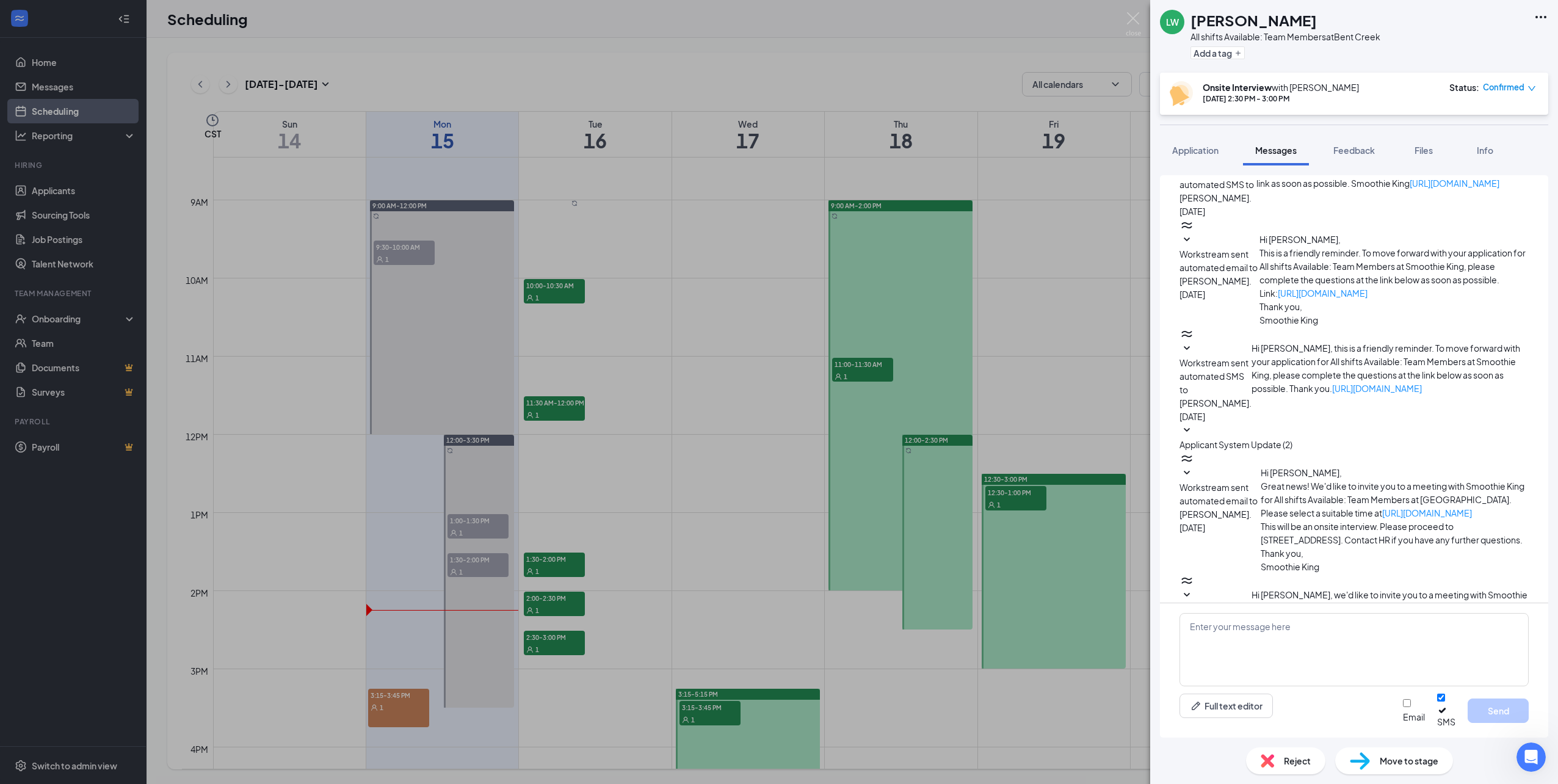
scroll to position [75, 0]
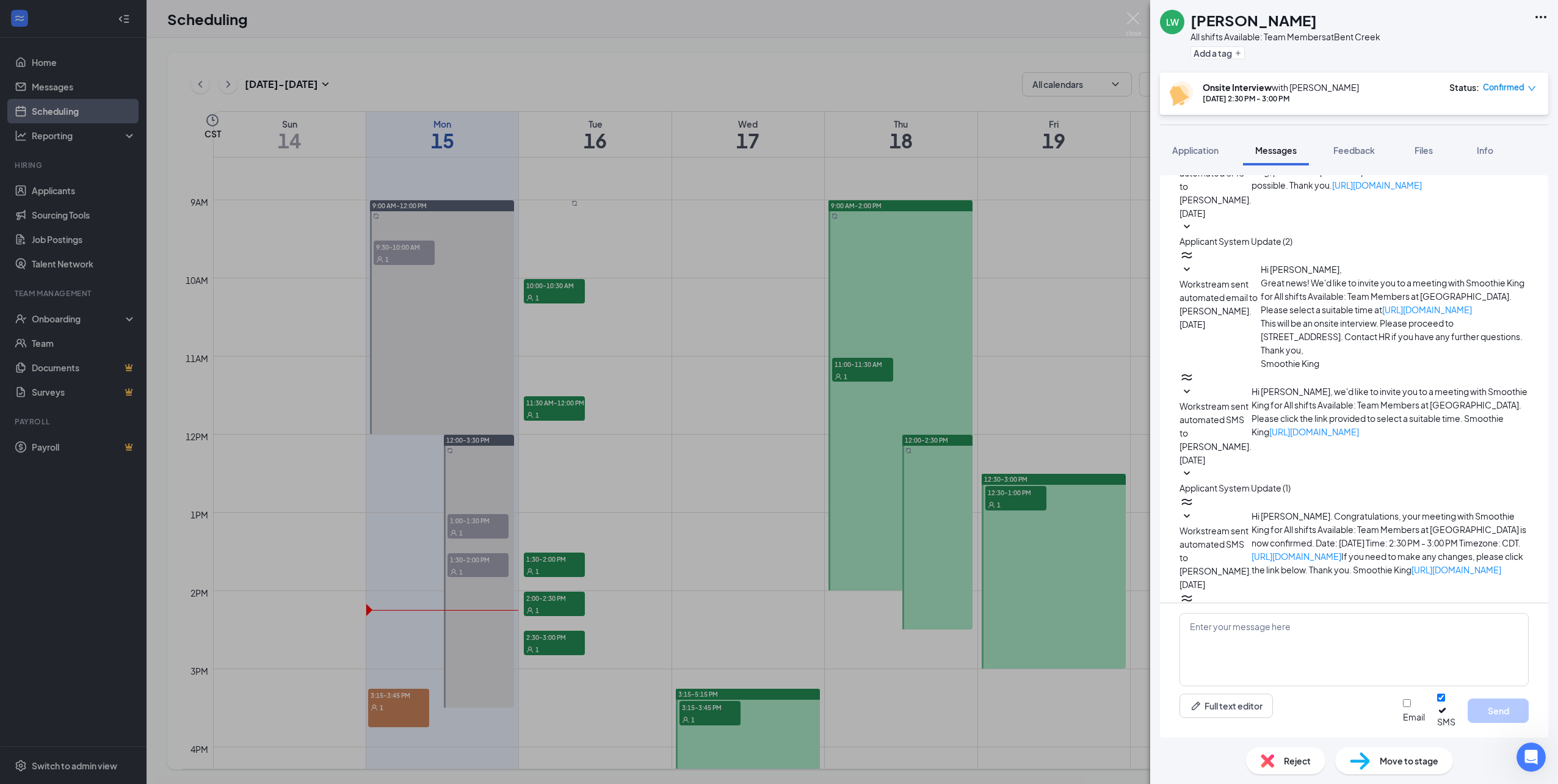
scroll to position [258, 0]
click at [689, 648] on div "[PERSON_NAME] All shifts Available: Team Members at [GEOGRAPHIC_DATA] Add a tag…" at bounding box center [779, 392] width 1558 height 784
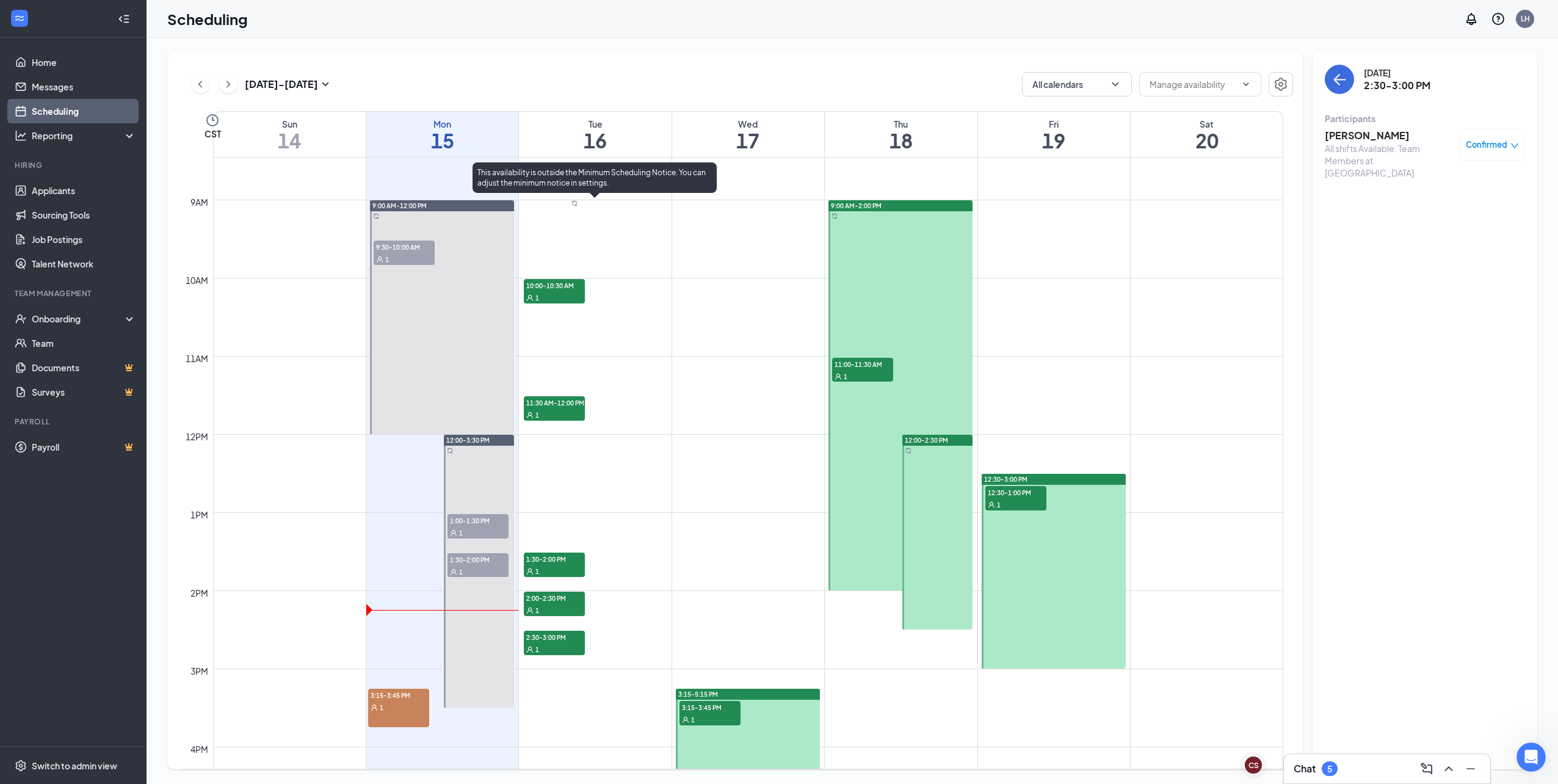
click at [549, 604] on div "1" at bounding box center [554, 610] width 61 height 12
click at [1342, 141] on h3 "[PERSON_NAME]" at bounding box center [1389, 135] width 128 height 13
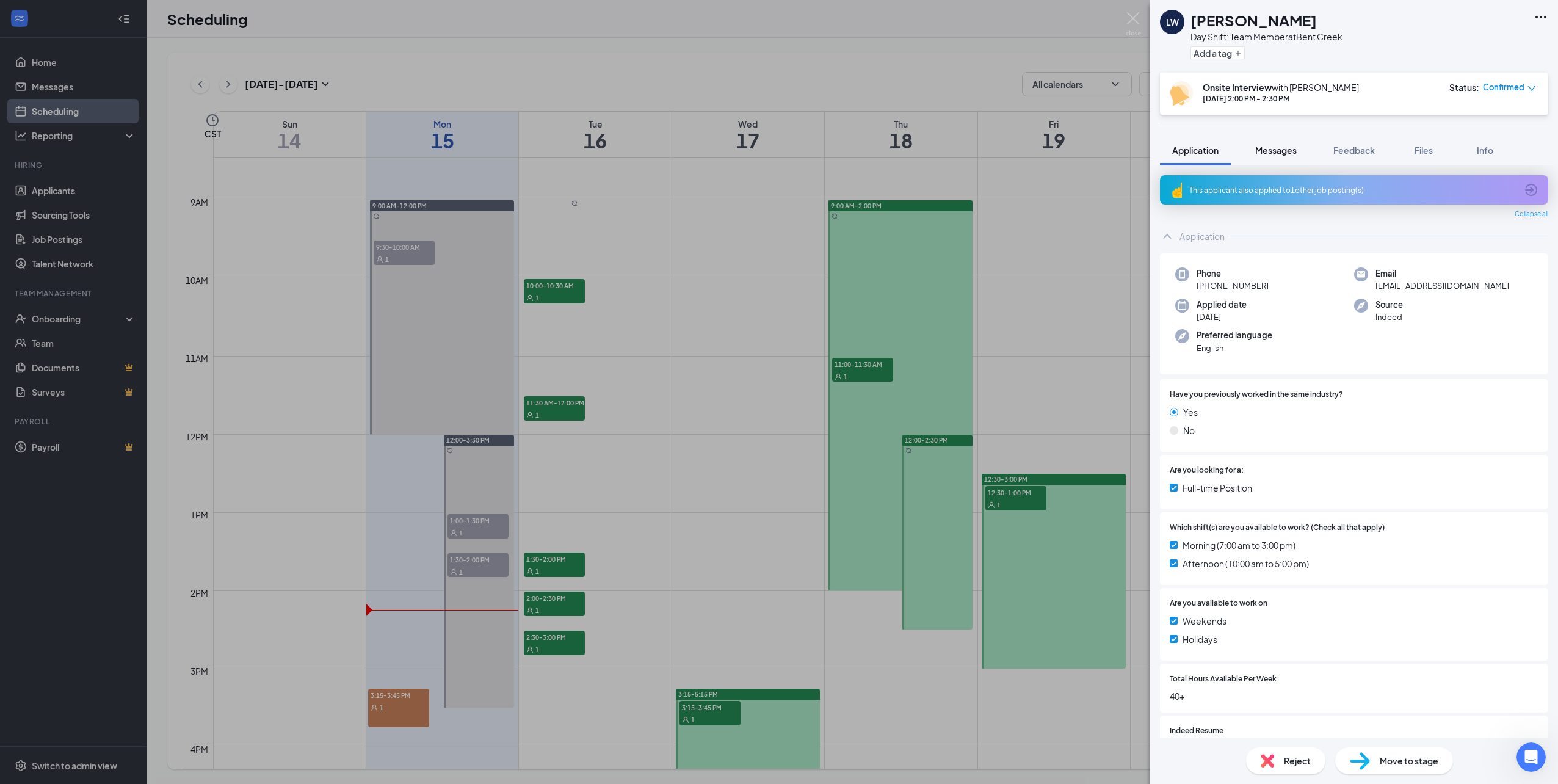
click at [1270, 151] on span "Messages" at bounding box center [1275, 150] width 41 height 11
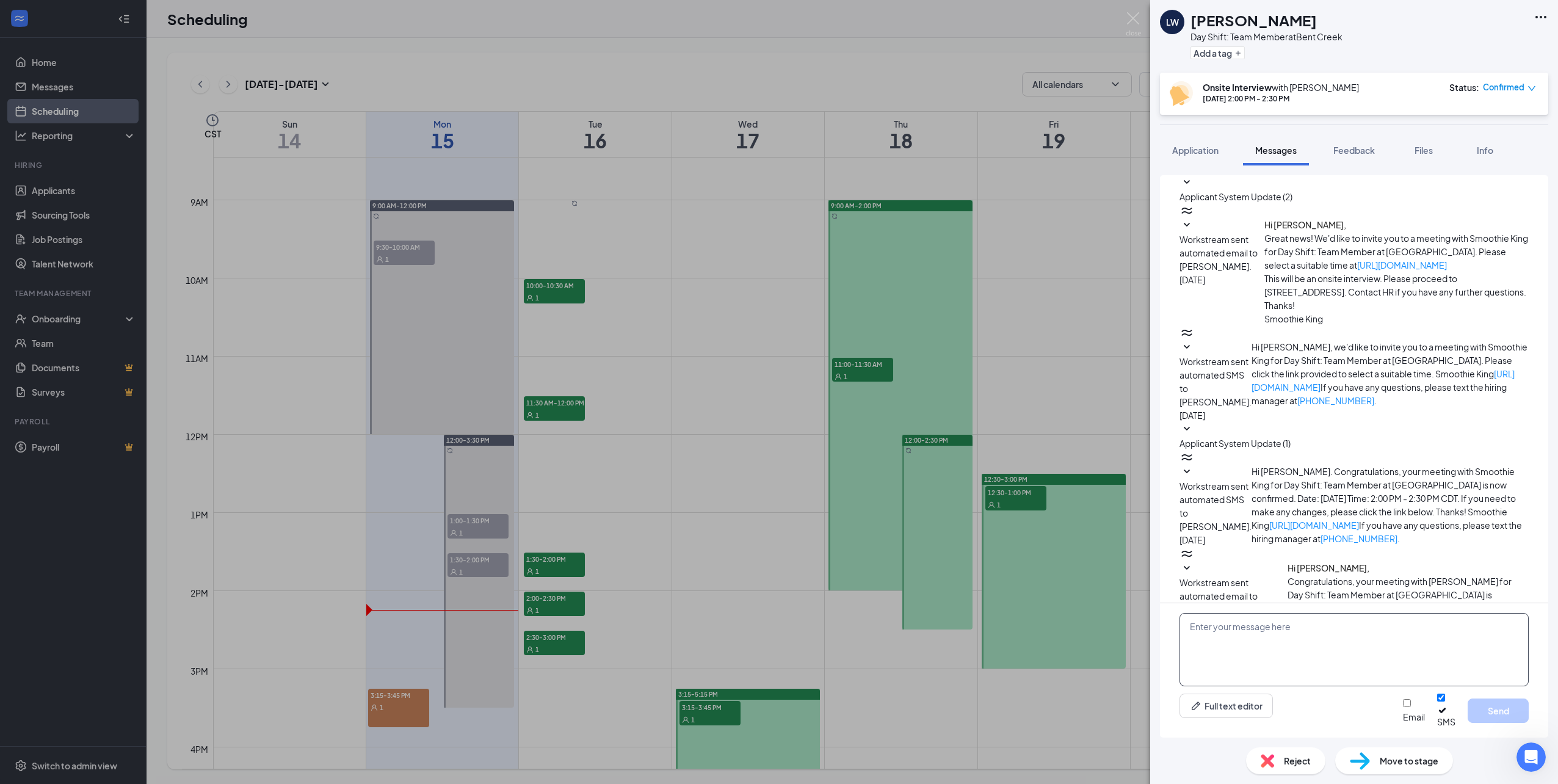
click at [1344, 656] on textarea at bounding box center [1354, 650] width 349 height 73
type textarea "Hi"
drag, startPoint x: 755, startPoint y: 756, endPoint x: 617, endPoint y: 702, distance: 148.2
click at [745, 756] on div "[PERSON_NAME][DATE] Shift: Team Member at [GEOGRAPHIC_DATA] Add a tag Onsite In…" at bounding box center [779, 392] width 1558 height 784
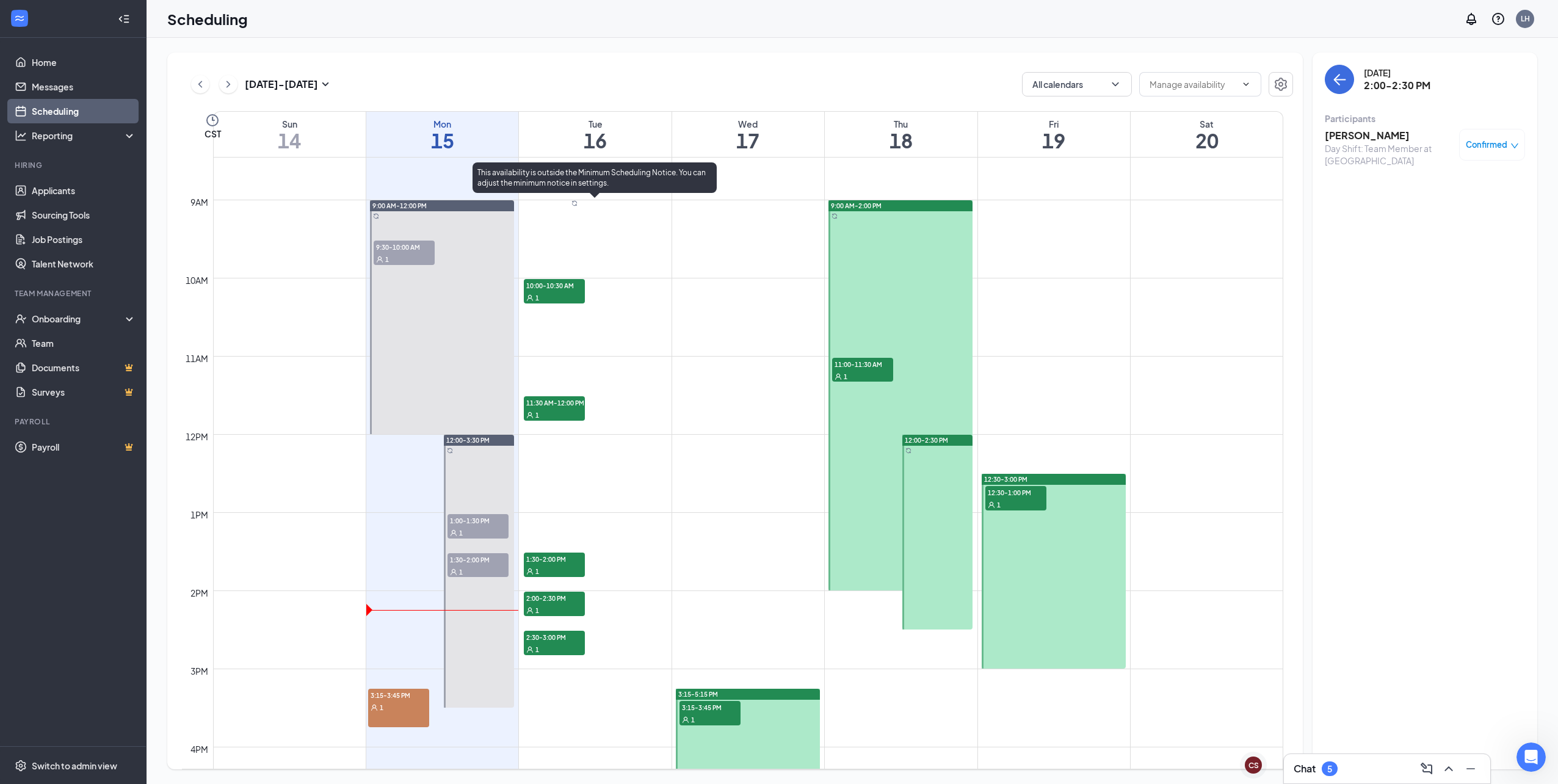
click at [578, 209] on div at bounding box center [574, 204] width 6 height 9
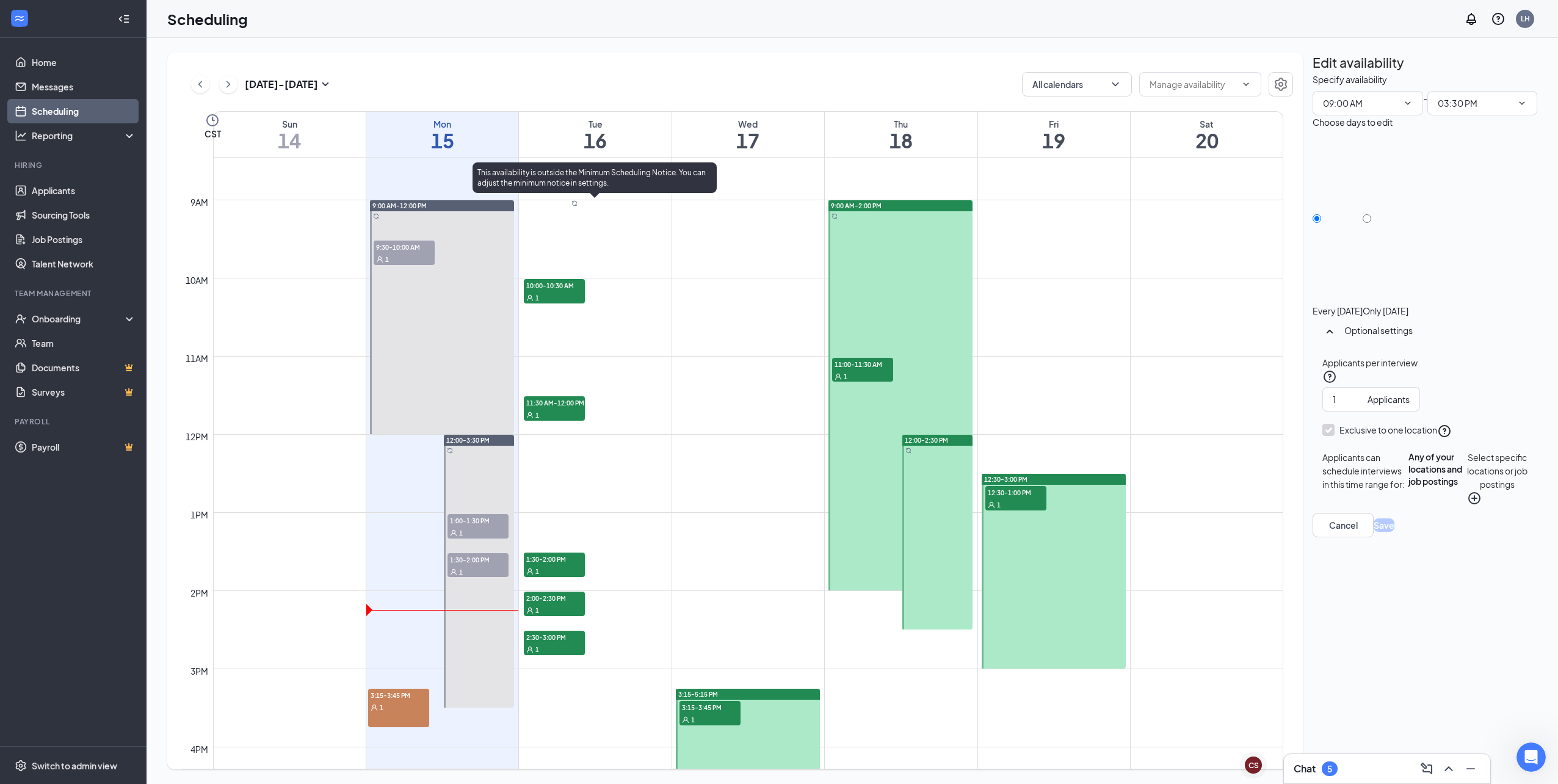
click at [574, 648] on div "1" at bounding box center [554, 649] width 61 height 12
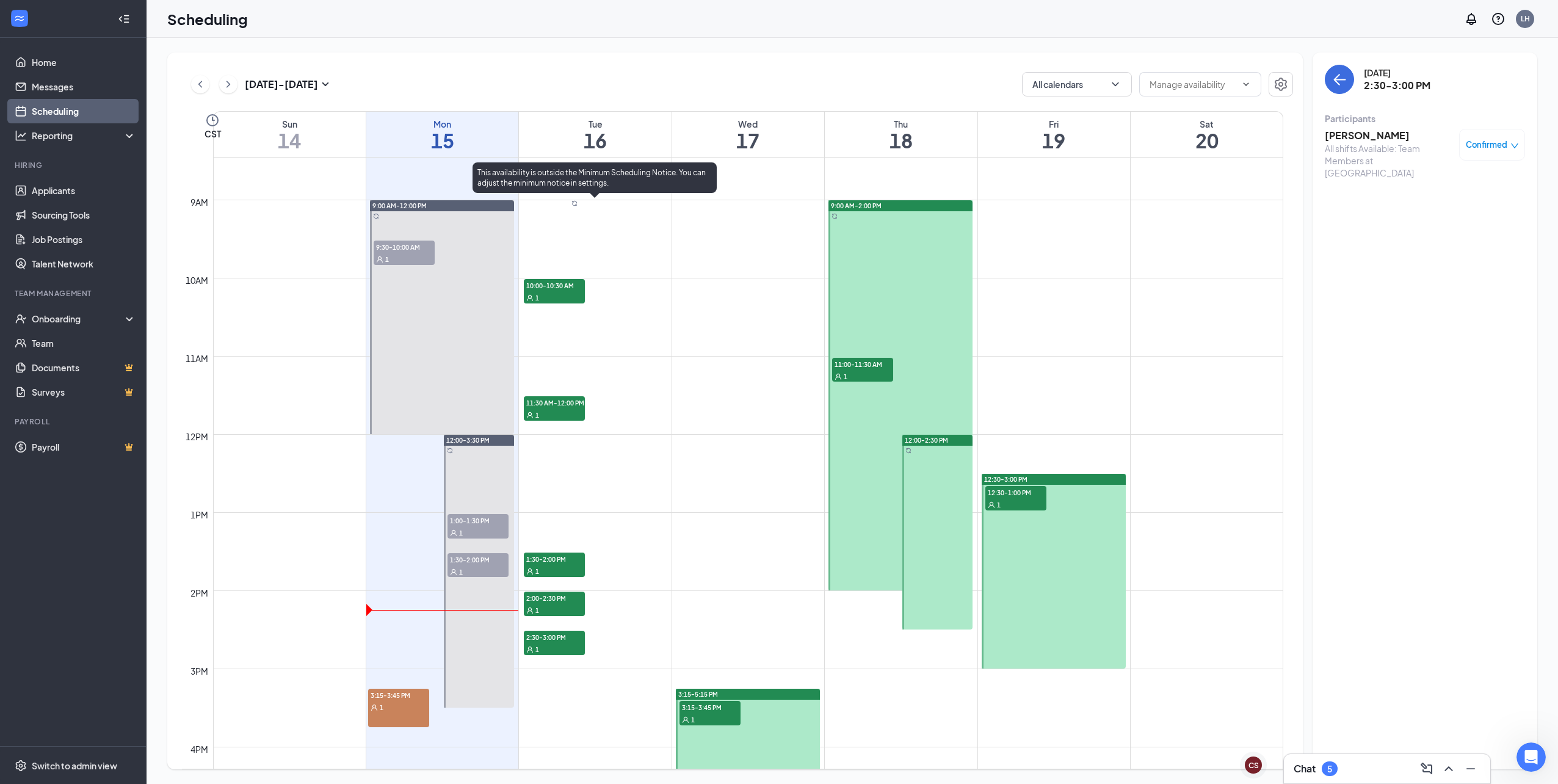
click at [574, 648] on div "1" at bounding box center [554, 649] width 61 height 12
click at [1347, 137] on h3 "[PERSON_NAME]" at bounding box center [1389, 135] width 128 height 13
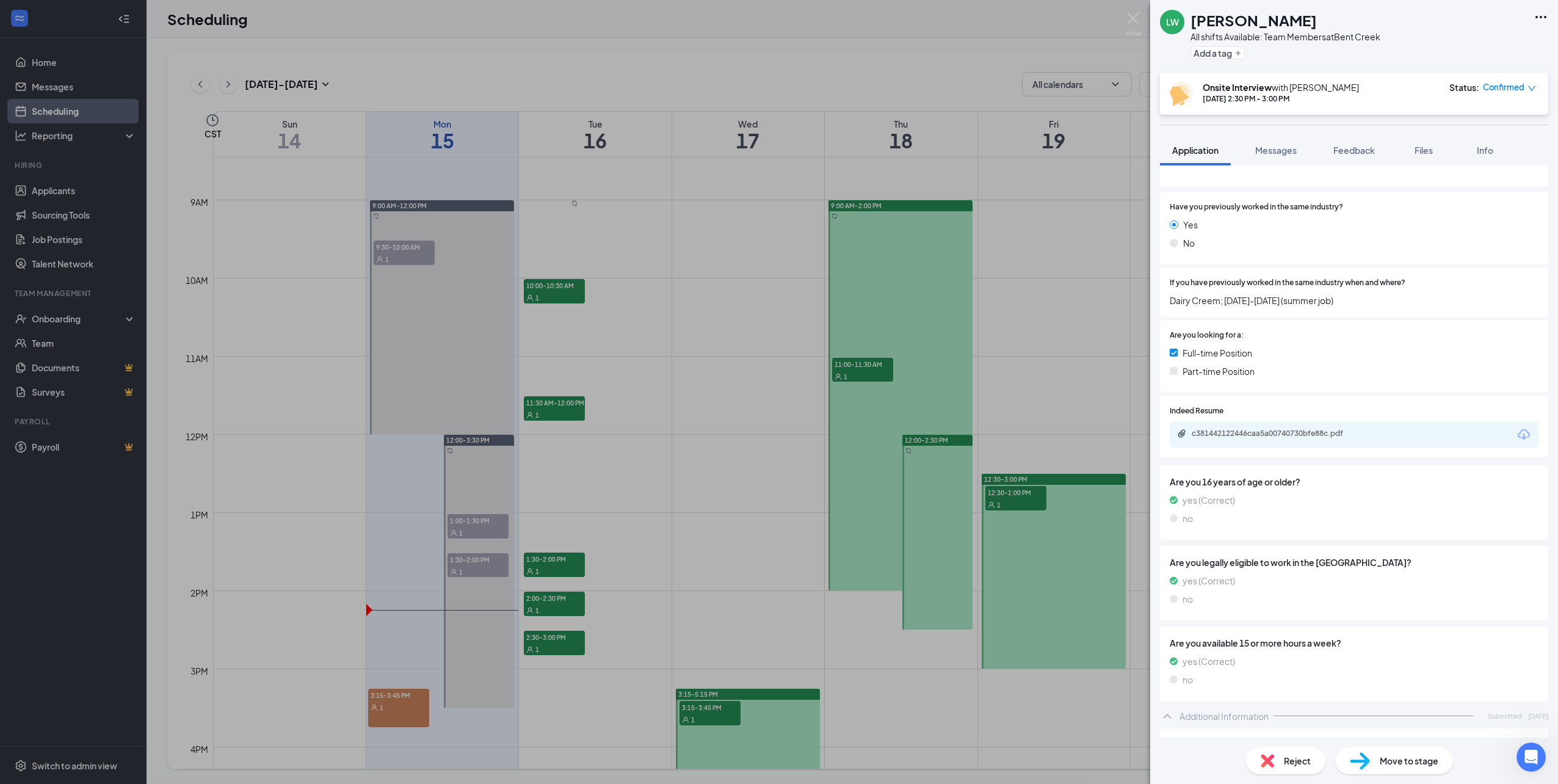
scroll to position [186, 0]
drag, startPoint x: 1271, startPoint y: 147, endPoint x: 1275, endPoint y: 167, distance: 20.4
click at [1271, 147] on span "Messages" at bounding box center [1275, 150] width 41 height 11
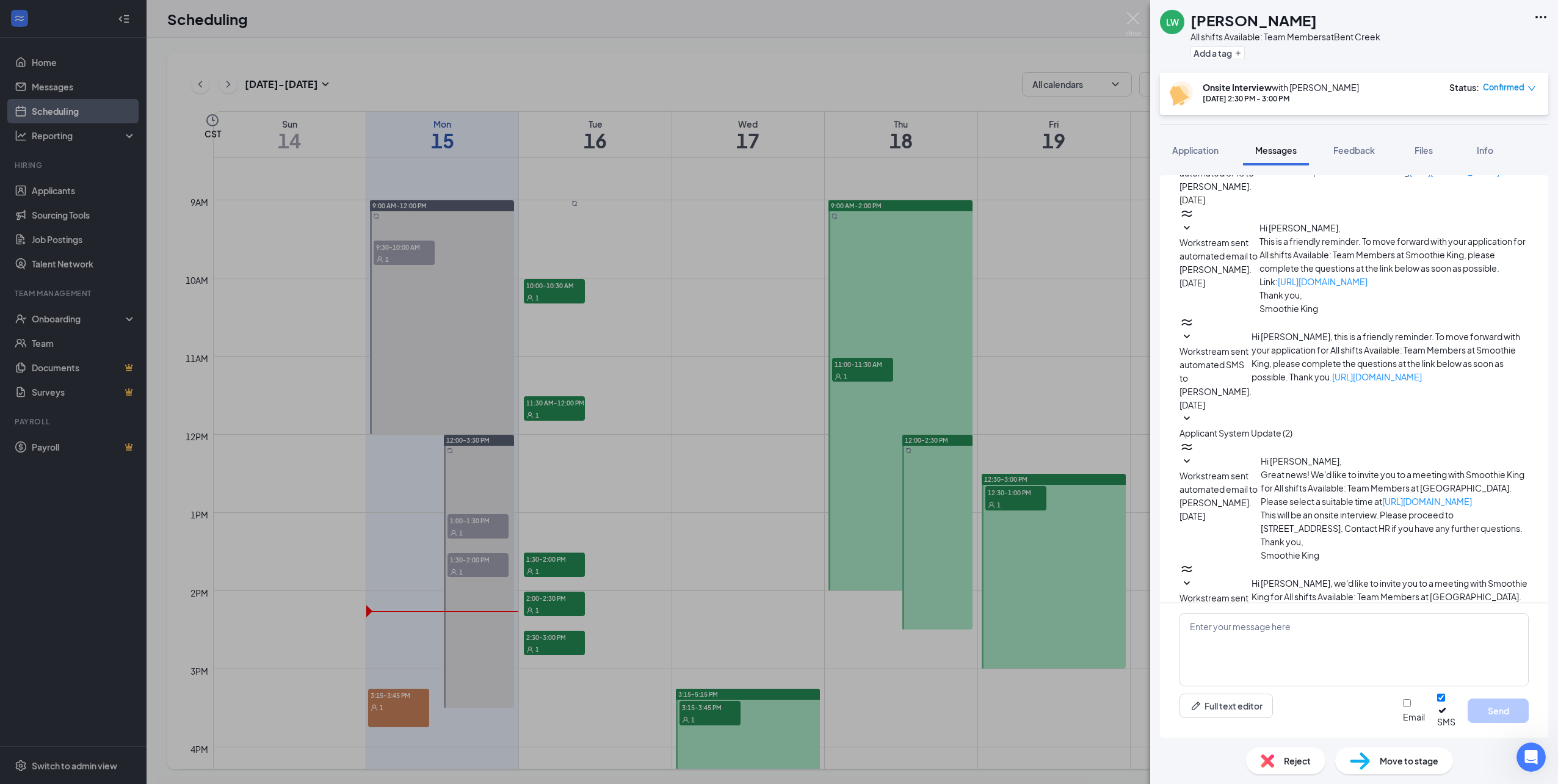
scroll to position [75, 0]
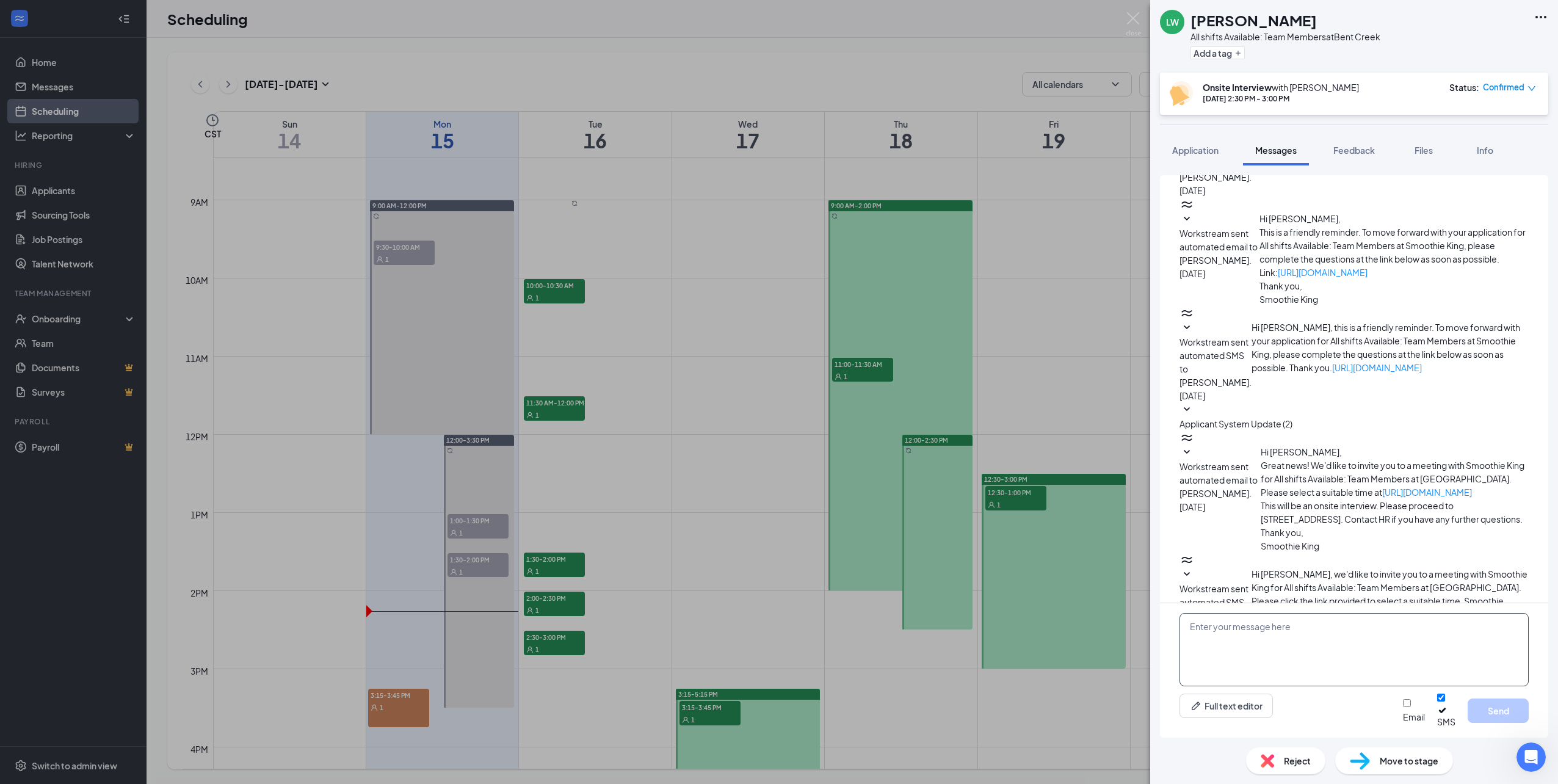
paste textarea "Hi this is Smoothie King. We just wanted to confirm your interview [DATE] at 10…"
click at [1204, 650] on textarea "Hi this is Smoothie King. We just wanted to confirm your interview [DATE] at 10…" at bounding box center [1354, 650] width 349 height 73
click at [1413, 642] on textarea "Hi this is Smoothie King. We just wanted to confirm your interview [DATE] at 10…" at bounding box center [1354, 650] width 349 height 73
drag, startPoint x: 1420, startPoint y: 661, endPoint x: 715, endPoint y: 479, distance: 728.1
click at [715, 479] on div "[PERSON_NAME] All shifts Available: Team Members at [GEOGRAPHIC_DATA] Add a tag…" at bounding box center [779, 392] width 1558 height 784
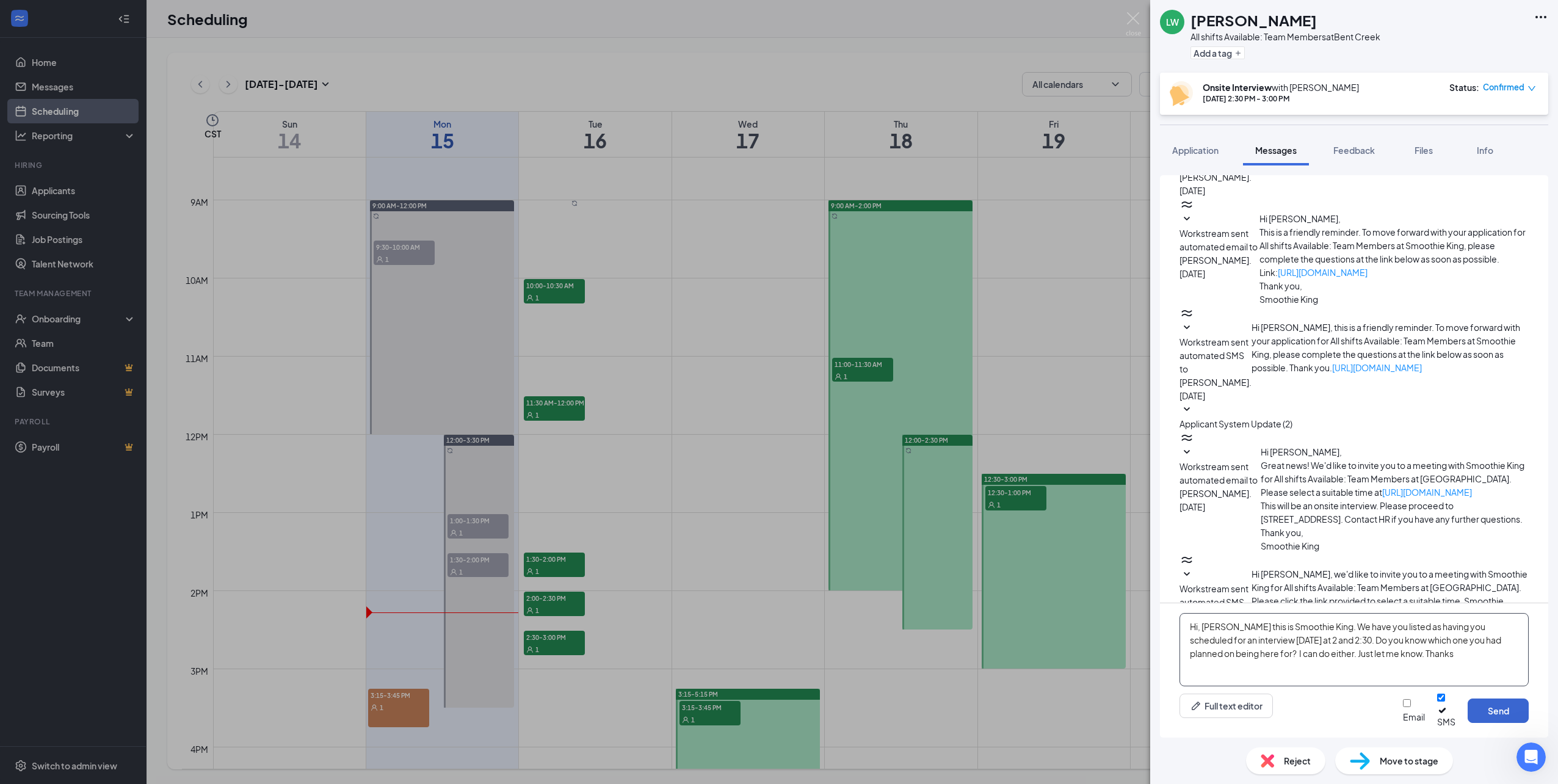
type textarea "Hi, [PERSON_NAME] this is Smoothie King. We have you listed as having you sched…"
click at [1483, 717] on button "Send" at bounding box center [1498, 710] width 61 height 24
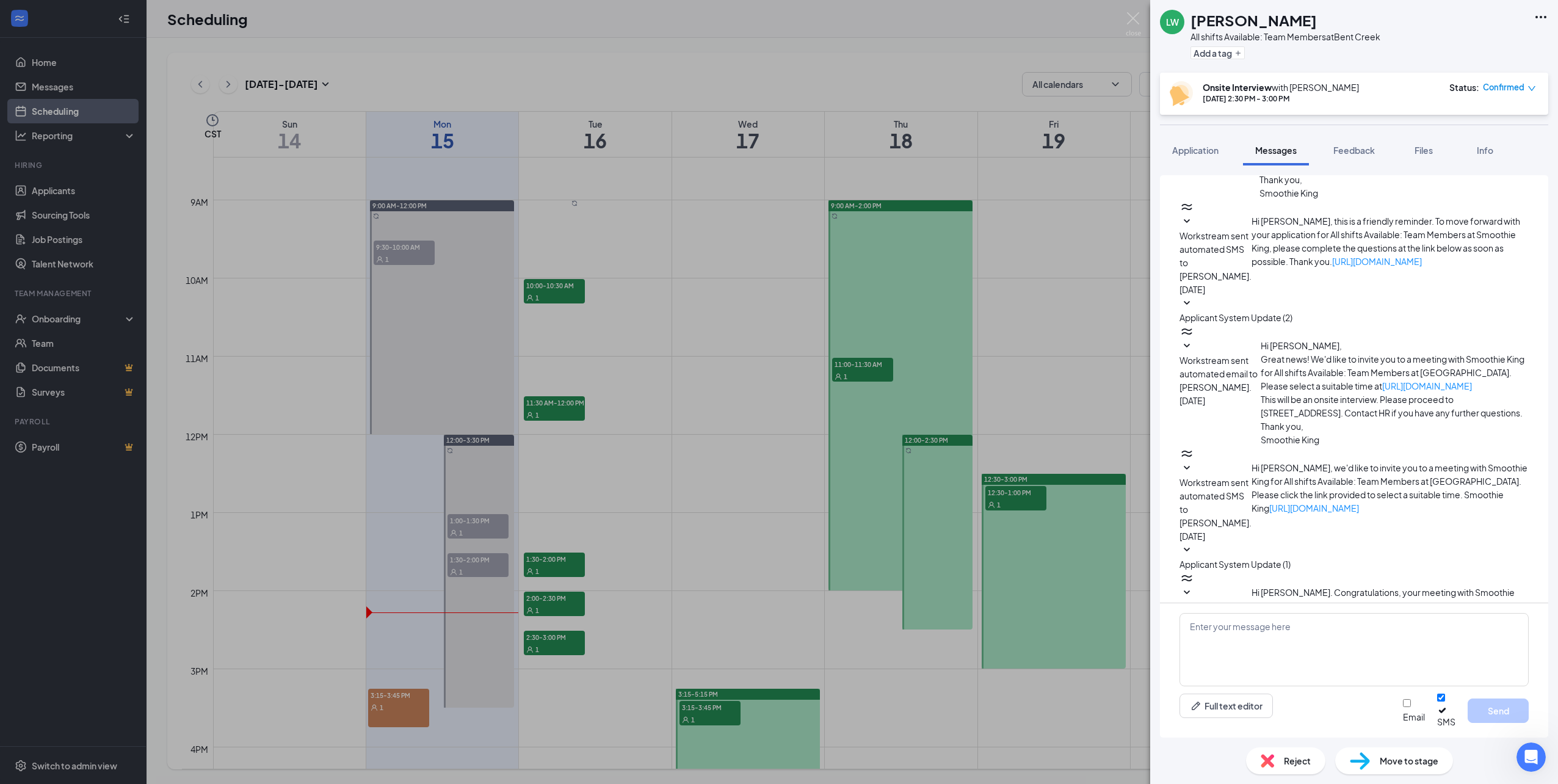
click at [742, 450] on div "[PERSON_NAME] All shifts Available: Team Members at [GEOGRAPHIC_DATA] Add a tag…" at bounding box center [779, 392] width 1558 height 784
